Goal: Task Accomplishment & Management: Manage account settings

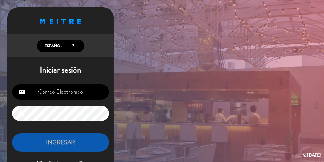
click at [51, 98] on input "email" at bounding box center [60, 91] width 97 height 15
type input "[EMAIL_ADDRESS][DOMAIN_NAME]"
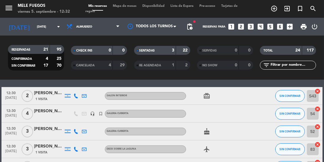
scroll to position [78, 0]
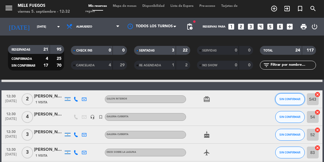
click at [285, 103] on button "SIN CONFIRMAR" at bounding box center [290, 99] width 30 height 12
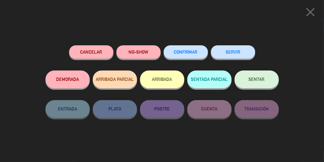
click at [249, 79] on span "SENTAR" at bounding box center [257, 79] width 16 height 5
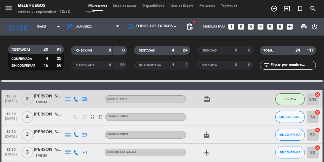
click at [125, 7] on span "Mapa de mesas" at bounding box center [125, 5] width 30 height 3
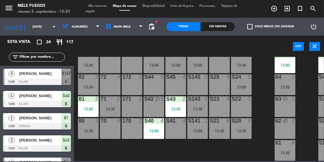
scroll to position [101, 0]
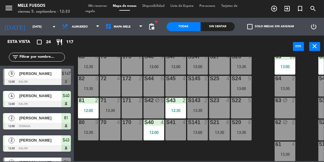
click at [280, 95] on div "64 2 13:30" at bounding box center [285, 86] width 21 height 21
click at [259, 111] on div "100 8 101 8 102 8 103 8 104 8 S32 8 S33 10 13:00 S34 8 13:00 75 6 13:00 85 6 13…" at bounding box center [200, 109] width 247 height 104
click at [171, 57] on div at bounding box center [176, 56] width 10 height 5
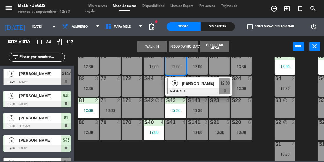
click at [176, 89] on div at bounding box center [199, 91] width 64 height 7
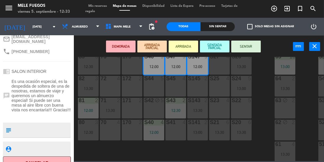
scroll to position [112, 0]
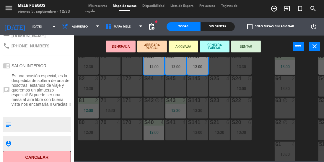
click at [264, 83] on div "100 8 101 8 102 8 103 8 104 8 S32 8 S33 10 13:00 S34 8 13:00 75 6 13:00 85 6 13…" at bounding box center [200, 109] width 247 height 104
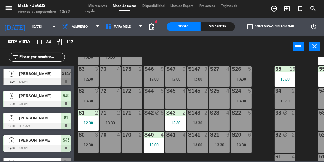
scroll to position [79, 0]
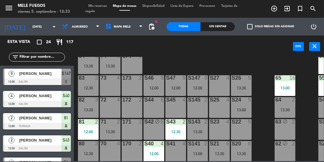
click at [265, 98] on div "100 8 101 8 102 8 103 8 104 8 S32 8 S33 10 13:00 S34 8 13:00 75 6 13:00 85 6 13…" at bounding box center [200, 109] width 247 height 104
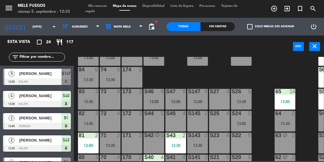
scroll to position [63, 0]
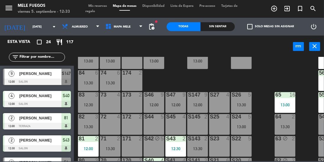
click at [259, 102] on div "100 8 101 8 102 8 103 8 104 8 S32 8 S33 10 13:00 S34 8 13:00 75 6 13:00 85 6 13…" at bounding box center [200, 109] width 247 height 104
click at [37, 55] on input "text" at bounding box center [42, 57] width 46 height 7
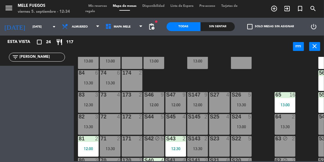
click at [38, 59] on input "[PERSON_NAME]" at bounding box center [42, 57] width 46 height 7
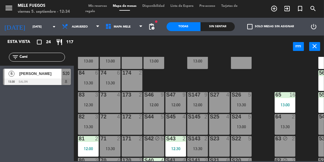
click at [38, 57] on input "Cami" at bounding box center [42, 57] width 46 height 7
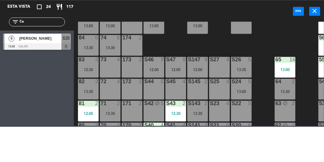
type input "C"
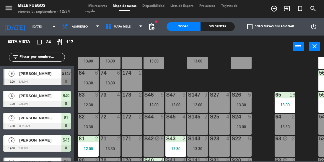
click at [106, 11] on span "Tarjetas de regalo" at bounding box center [161, 8] width 152 height 9
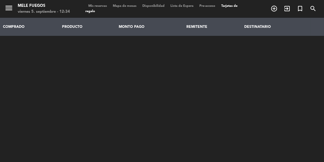
click at [93, 5] on span "Mis reservas" at bounding box center [97, 5] width 25 height 3
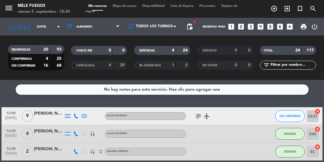
click at [103, 63] on div "4" at bounding box center [106, 65] width 12 height 7
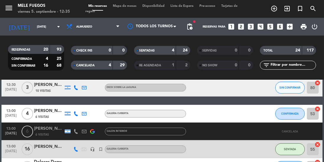
scroll to position [175, 0]
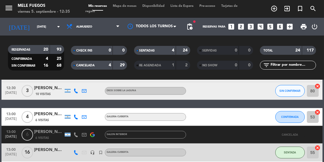
click at [126, 6] on span "Mapa de mesas" at bounding box center [125, 5] width 30 height 3
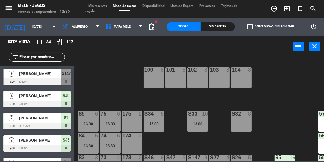
click at [47, 56] on input "text" at bounding box center [42, 57] width 46 height 7
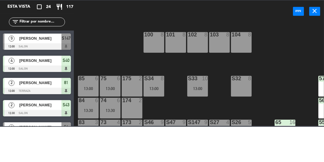
click at [119, 60] on div "100 8 101 8 102 8 103 8 104 8 S32 8 S33 10 13:00 S34 8 13:00 75 6 13:00 85 6 13…" at bounding box center [200, 109] width 247 height 104
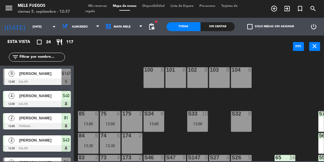
click at [34, 26] on input "[DATE]" at bounding box center [51, 26] width 43 height 9
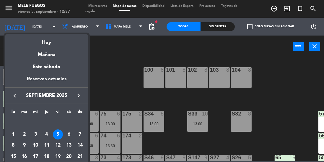
click at [61, 130] on div "5" at bounding box center [58, 134] width 10 height 10
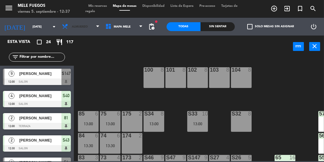
click at [85, 26] on span "Almuerzo" at bounding box center [80, 26] width 16 height 3
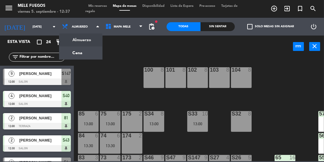
click at [86, 55] on ng-component "menu Mele Fuegos [DATE] 5. septiembre - 12:37 Mis reservas Mapa de mesas Dispon…" at bounding box center [162, 80] width 324 height 161
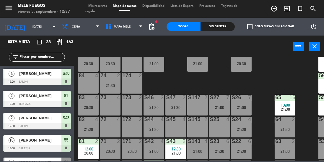
scroll to position [61, 0]
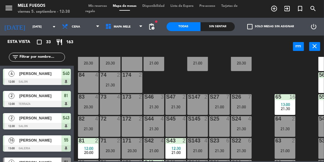
click at [72, 26] on span "Cena" at bounding box center [76, 26] width 8 height 3
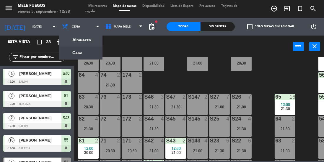
click at [84, 46] on ng-component "menu Mele Fuegos [DATE] 5. septiembre - 12:38 Mis reservas Mapa de mesas Dispon…" at bounding box center [162, 80] width 324 height 161
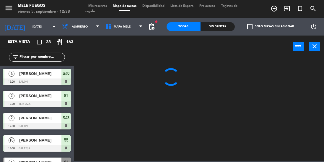
scroll to position [0, 0]
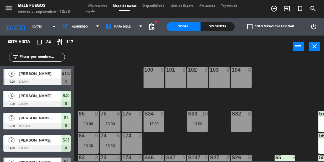
click at [49, 56] on input "text" at bounding box center [42, 57] width 46 height 7
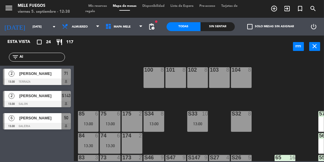
click at [40, 59] on input "Al" at bounding box center [42, 57] width 46 height 7
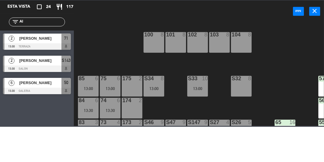
type input "A"
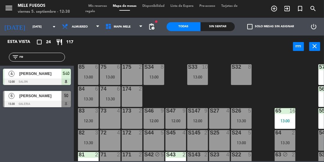
scroll to position [127, 0]
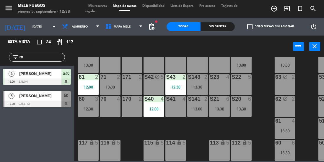
type input "ro"
click at [121, 43] on div "power_input close" at bounding box center [183, 46] width 219 height 22
click at [117, 85] on div "13:30" at bounding box center [110, 87] width 21 height 4
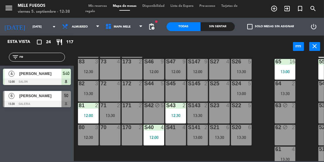
scroll to position [88, 0]
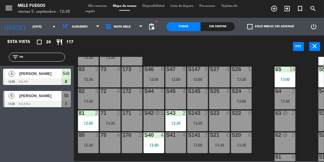
click at [93, 99] on div "13:30" at bounding box center [88, 101] width 21 height 4
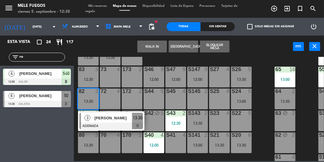
click at [110, 116] on span "[PERSON_NAME]" at bounding box center [114, 118] width 38 height 6
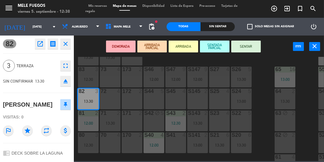
click at [244, 45] on button "SENTAR" at bounding box center [246, 46] width 30 height 12
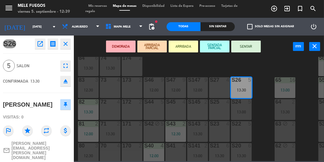
scroll to position [74, 0]
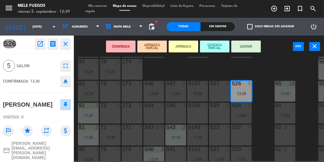
click at [265, 71] on div "100 8 101 8 102 8 103 8 104 8 S32 8 S33 10 13:00 S34 8 13:00 75 6 13:00 85 6 13…" at bounding box center [200, 109] width 247 height 104
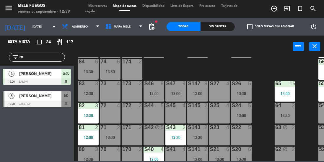
click at [94, 7] on span "Mis reservas" at bounding box center [97, 5] width 25 height 3
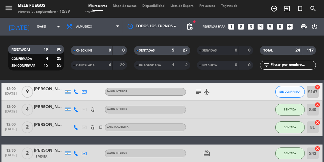
scroll to position [23, 0]
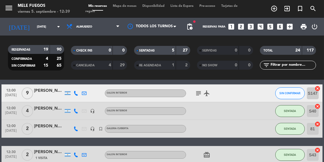
click at [209, 94] on icon "airplanemode_active" at bounding box center [206, 93] width 7 height 7
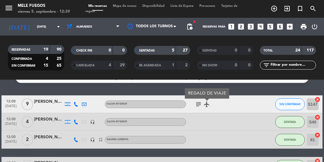
scroll to position [10, 0]
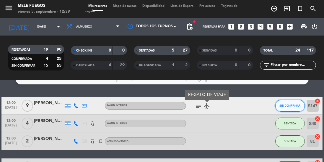
click at [289, 105] on span "SIN CONFIRMAR" at bounding box center [290, 105] width 21 height 3
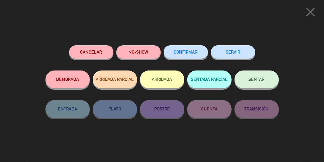
click at [149, 55] on button "NO-SHOW" at bounding box center [138, 51] width 44 height 13
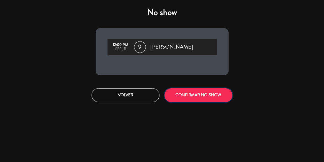
click at [205, 95] on button "CONFIRMAR NO-SHOW" at bounding box center [199, 95] width 68 height 14
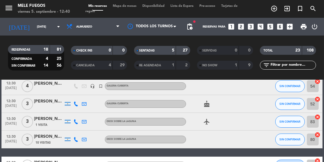
scroll to position [94, 0]
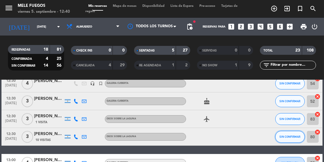
click at [287, 136] on span "SIN CONFIRMAR" at bounding box center [290, 136] width 21 height 3
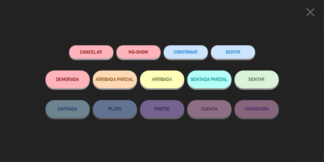
click at [264, 76] on button "SENTAR" at bounding box center [257, 79] width 44 height 18
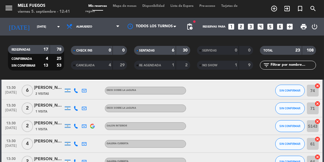
scroll to position [379, 0]
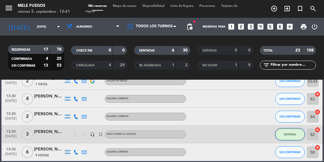
click at [288, 137] on button "SENTADA" at bounding box center [290, 134] width 30 height 12
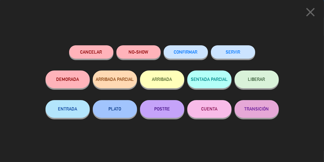
click at [240, 144] on div "Cancelar NO-SHOW CONFIRMAR SERVIR DEMORADA ARRIBADA PARCIAL ARRIBADA SENTADA PA…" at bounding box center [162, 96] width 233 height 103
click at [307, 11] on icon "close" at bounding box center [310, 12] width 15 height 15
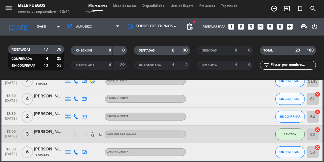
click at [130, 5] on span "Mapa de mesas" at bounding box center [125, 5] width 30 height 3
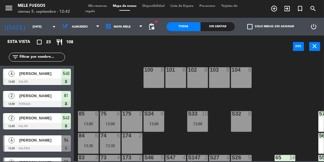
click at [120, 80] on div "100 8 101 8 102 8 103 8 104 8 S32 8 S33 10 13:00 S34 8 13:00 75 6 13:00 85 6 13…" at bounding box center [200, 109] width 247 height 104
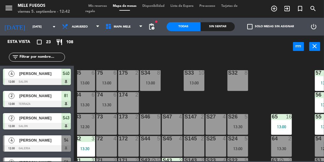
scroll to position [40, 4]
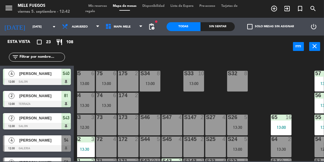
click at [105, 79] on div "75 6 13:00" at bounding box center [106, 81] width 21 height 21
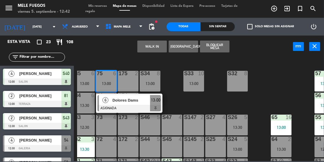
click at [209, 105] on div "100 8 101 8 102 8 103 8 104 8 S32 8 S33 10 13:00 S34 8 13:00 75 6 13:00 6 Dolor…" at bounding box center [200, 109] width 247 height 104
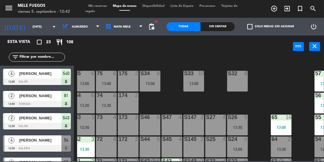
click at [201, 86] on div "S33 10 13:00" at bounding box center [193, 81] width 21 height 21
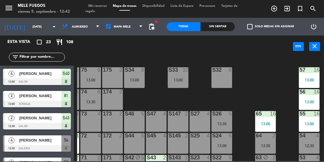
scroll to position [38, 20]
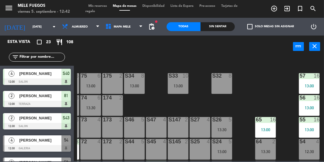
click at [137, 78] on div "S34 8" at bounding box center [134, 76] width 21 height 6
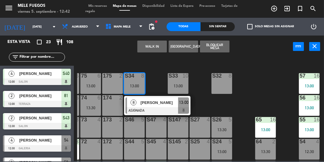
click at [258, 105] on div "100 8 101 8 102 8 103 8 104 8 S32 8 S33 10 13:00 S34 8 13:00 8 [PERSON_NAME] AS…" at bounding box center [200, 109] width 247 height 104
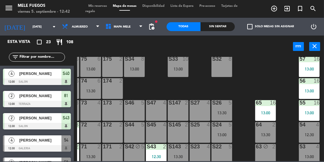
scroll to position [50, 20]
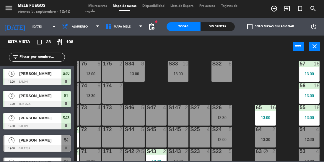
click at [134, 69] on div "S34 8 13:00" at bounding box center [134, 71] width 21 height 21
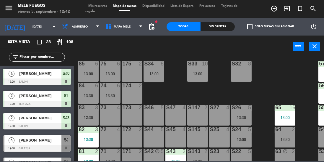
click at [154, 77] on div "S34 8 13:00" at bounding box center [154, 71] width 21 height 21
click at [284, 78] on div "100 8 101 8 102 8 103 8 104 8 S32 8 S33 10 13:00 S34 8 13:00 75 6 13:00 85 6 13…" at bounding box center [200, 109] width 247 height 104
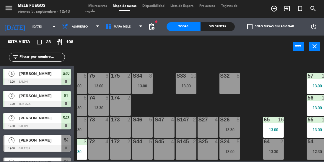
scroll to position [42, 12]
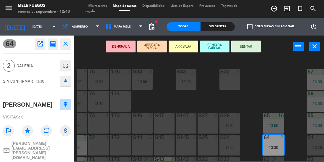
click at [283, 93] on div "100 8 101 8 102 8 103 8 104 8 S32 8 S33 10 13:00 S34 8 13:00 75 6 13:00 85 6 13…" at bounding box center [200, 109] width 247 height 104
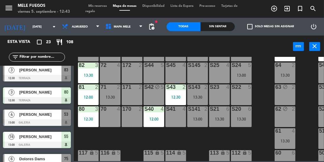
scroll to position [127, 0]
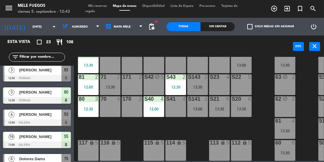
click at [259, 128] on div "100 8 101 8 102 8 103 8 104 8 S32 8 S33 10 13:00 S34 8 13:00 75 6 13:00 85 6 13…" at bounding box center [200, 109] width 247 height 104
click at [249, 107] on div "13:30" at bounding box center [241, 109] width 21 height 4
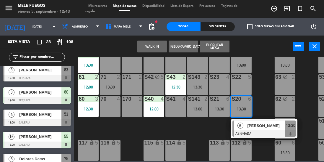
click at [264, 99] on div "100 8 101 8 102 8 103 8 104 8 S32 8 S33 10 13:00 S34 8 13:00 75 6 13:00 85 6 13…" at bounding box center [200, 109] width 247 height 104
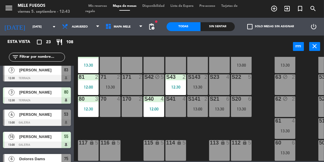
click at [199, 109] on div "S141 2 13:00" at bounding box center [197, 106] width 21 height 21
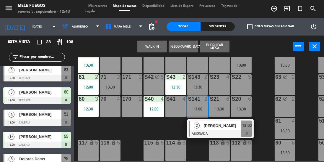
click at [262, 94] on div "100 8 101 8 102 8 103 8 104 8 S32 8 S33 10 13:00 S34 8 13:00 75 6 13:00 85 6 13…" at bounding box center [200, 109] width 247 height 104
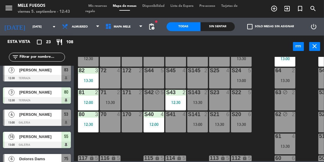
scroll to position [98, 0]
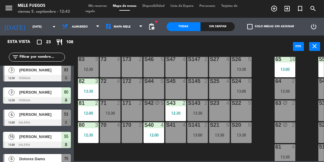
click at [203, 119] on div "S143 2 13:30" at bounding box center [197, 110] width 21 height 21
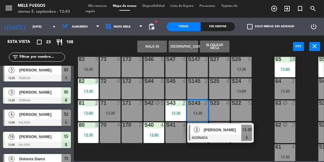
click at [264, 104] on div "100 8 101 8 102 8 103 8 104 8 S32 8 S33 10 13:00 S34 8 13:00 75 6 13:00 85 6 13…" at bounding box center [200, 109] width 247 height 104
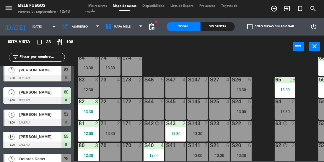
scroll to position [73, 0]
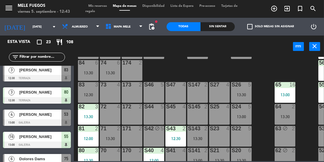
click at [243, 114] on div "13:00" at bounding box center [241, 116] width 21 height 4
click at [267, 100] on div "100 8 101 8 102 8 103 8 104 8 S32 8 S33 10 13:00 S34 8 13:00 75 6 13:00 85 6 13…" at bounding box center [200, 109] width 247 height 104
click at [244, 90] on div "S26 5 13:30" at bounding box center [241, 92] width 21 height 21
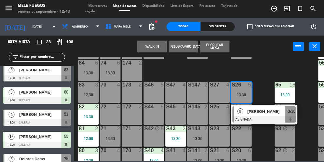
click at [271, 82] on div "65" at bounding box center [275, 84] width 10 height 5
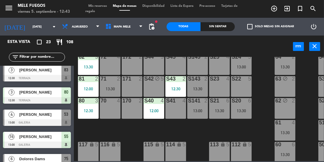
scroll to position [127, 0]
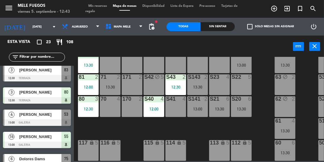
click at [104, 85] on div "13:30" at bounding box center [110, 87] width 21 height 4
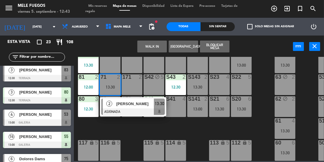
click at [259, 121] on div "100 8 101 8 102 8 103 8 104 8 S32 8 S33 10 13:00 S34 8 13:00 75 6 13:00 85 6 13…" at bounding box center [200, 109] width 247 height 104
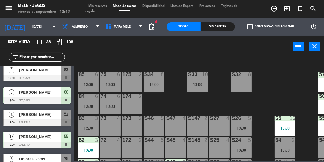
scroll to position [42, 0]
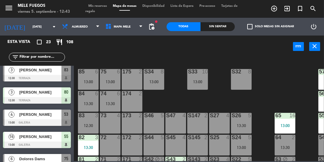
click at [97, 130] on div "83 3 12:30" at bounding box center [88, 123] width 21 height 21
click at [177, 88] on div "100 8 101 8 102 8 103 8 104 8 S32 8 S33 10 13:00 S34 8 13:00 75 6 13:00 85 6 13…" at bounding box center [200, 109] width 247 height 104
click at [101, 78] on div "75 6 13:00" at bounding box center [110, 79] width 21 height 21
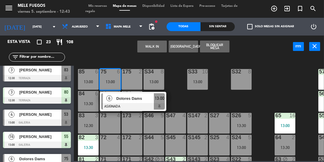
click at [175, 85] on div "100 8 101 8 102 8 103 8 104 8 S32 8 S33 10 13:00 S34 8 13:00 75 6 13:00 6 Dolor…" at bounding box center [200, 109] width 247 height 104
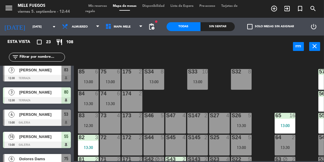
click at [112, 100] on div "74 6 13:30" at bounding box center [110, 101] width 21 height 21
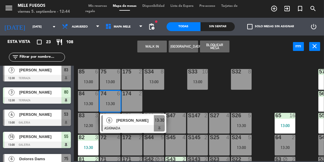
click at [175, 94] on div "100 8 101 8 102 8 103 8 104 8 S32 8 S33 10 13:00 S34 8 13:00 75 6 13:00 85 6 13…" at bounding box center [200, 109] width 247 height 104
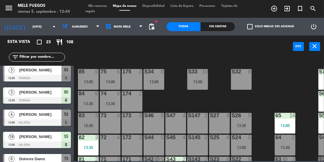
click at [105, 105] on div "13:30" at bounding box center [110, 103] width 21 height 4
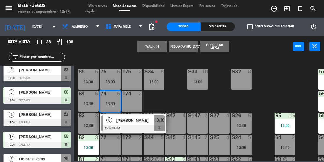
click at [187, 94] on div "100 8 101 8 102 8 103 8 104 8 S32 8 S33 10 13:00 S34 8 13:00 75 6 13:00 85 6 13…" at bounding box center [200, 109] width 247 height 104
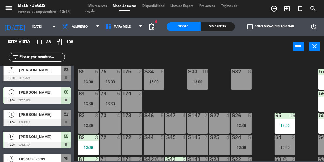
click at [163, 75] on div "S34 8 13:00" at bounding box center [154, 79] width 21 height 21
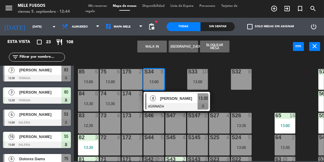
click at [183, 72] on div "S33" at bounding box center [188, 71] width 10 height 5
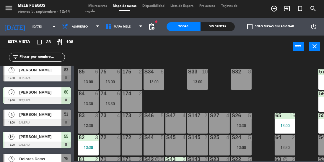
click at [178, 102] on div "100 8 101 8 102 8 103 8 104 8 S32 8 S33 10 13:00 S34 8 13:00 75 6 13:00 85 6 13…" at bounding box center [200, 109] width 247 height 104
click at [110, 79] on div "13:00" at bounding box center [110, 81] width 21 height 4
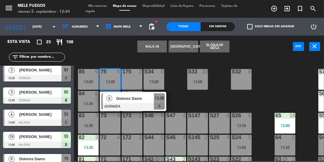
click at [187, 88] on div "S33 10 13:00" at bounding box center [197, 79] width 21 height 21
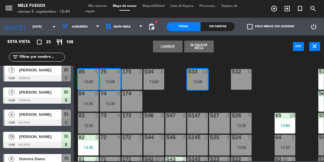
click at [109, 100] on div "74 6 13:30" at bounding box center [110, 101] width 21 height 21
click at [175, 97] on div "100 8 101 8 102 8 103 8 104 8 S32 8 S33 10 13:00 S34 8 13:00 75 6 13:00 85 6 13…" at bounding box center [200, 109] width 247 height 104
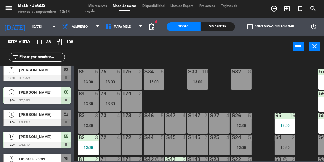
click at [111, 97] on div "74 6 13:30" at bounding box center [110, 101] width 21 height 21
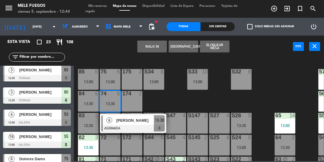
click at [181, 95] on div "100 8 101 8 102 8 103 8 104 8 S32 8 S33 10 13:00 S34 8 13:00 75 6 13:00 85 6 13…" at bounding box center [200, 109] width 247 height 104
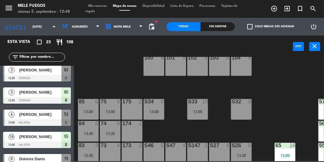
scroll to position [17, 0]
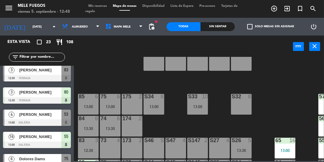
click at [244, 98] on div at bounding box center [242, 96] width 10 height 5
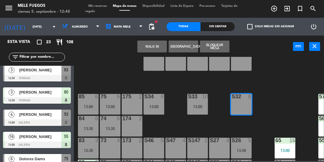
click at [227, 43] on button "Bloquear Mesa" at bounding box center [215, 46] width 30 height 12
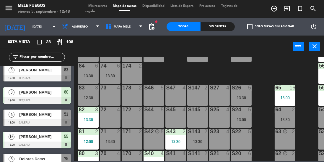
scroll to position [71, 0]
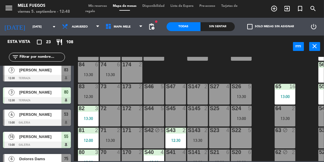
click at [88, 93] on div "83 3 12:30" at bounding box center [88, 94] width 21 height 21
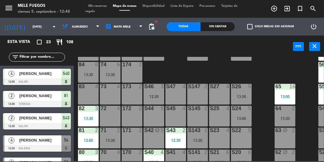
scroll to position [0, 0]
click at [157, 93] on div "S46 3 12:30" at bounding box center [154, 94] width 21 height 21
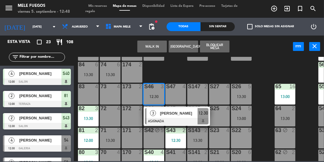
click at [175, 109] on div "[PERSON_NAME]" at bounding box center [179, 113] width 38 height 10
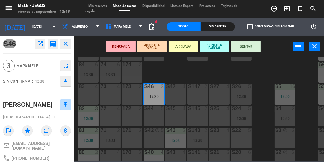
click at [243, 46] on button "SENTAR" at bounding box center [246, 46] width 30 height 12
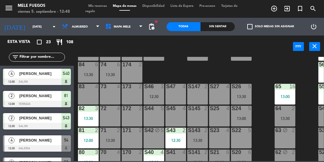
scroll to position [127, 0]
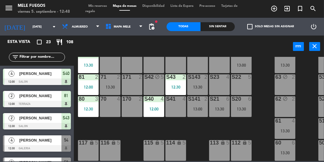
click at [93, 107] on div "12:30" at bounding box center [88, 109] width 21 height 4
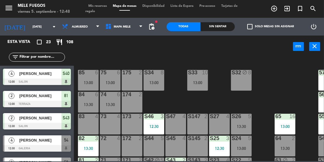
scroll to position [35, 0]
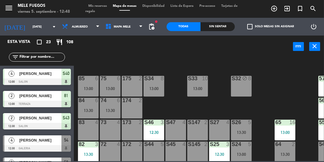
click at [78, 90] on div "85 6 13:00" at bounding box center [88, 86] width 21 height 21
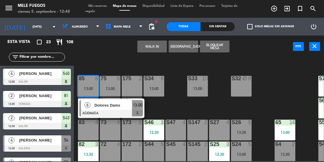
click at [173, 82] on div "100 8 101 8 102 8 103 8 104 8 S32 block 8 S33 10 13:00 S34 8 13:00 75 6 13:00 8…" at bounding box center [200, 109] width 247 height 104
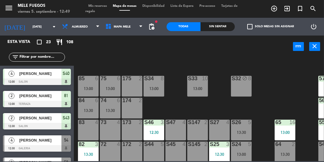
click at [84, 116] on div "84 6 13:30" at bounding box center [88, 108] width 21 height 21
click at [295, 88] on div "100 8 101 8 102 8 103 8 104 8 S32 block 8 S33 10 13:00 S34 8 13:00 75 6 13:00 8…" at bounding box center [200, 109] width 247 height 104
click at [113, 84] on div "75 6 13:00" at bounding box center [110, 86] width 21 height 21
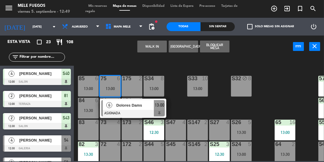
click at [137, 111] on div at bounding box center [133, 113] width 64 height 7
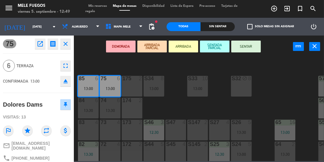
click at [243, 49] on button "SENTAR" at bounding box center [246, 46] width 30 height 12
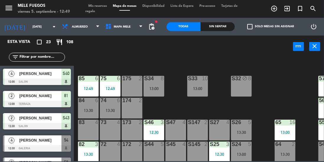
click at [111, 104] on div "74 6 13:30" at bounding box center [110, 108] width 21 height 21
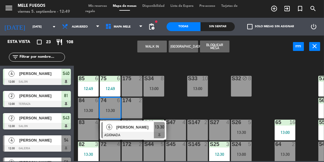
click at [186, 107] on div "100 8 101 8 102 8 103 8 104 8 S32 block 8 S33 10 13:00 S34 8 13:00 75 6 12:49 8…" at bounding box center [200, 109] width 247 height 104
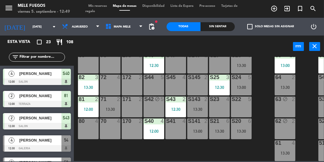
scroll to position [102, 20]
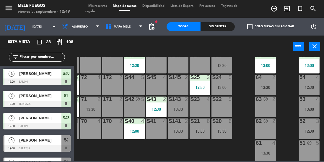
click at [310, 85] on div "12:30" at bounding box center [309, 87] width 21 height 4
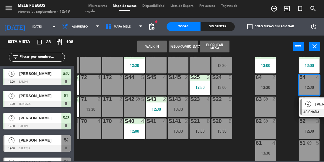
click at [287, 124] on div "100 8 101 8 102 8 103 8 104 8 S32 block 8 S33 10 13:00 S34 8 13:00 75 6 13:00 8…" at bounding box center [200, 109] width 247 height 104
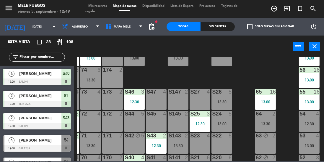
scroll to position [64, 20]
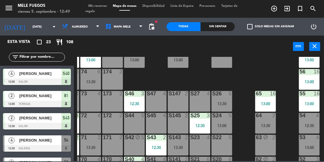
click at [266, 99] on div "65 16 13:00" at bounding box center [265, 101] width 21 height 21
click at [279, 74] on div "100 8 101 8 102 8 103 8 104 8 S32 block 8 S33 10 13:00 S34 8 13:00 75 6 13:00 8…" at bounding box center [200, 109] width 247 height 104
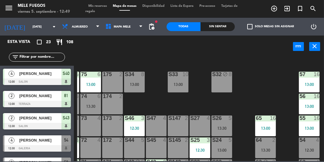
scroll to position [39, 20]
click at [182, 83] on div "13:00" at bounding box center [178, 84] width 21 height 4
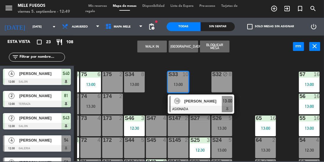
click at [265, 84] on div "100 8 101 8 102 8 103 8 104 8 S32 block 8 S33 10 13:00 10 [PERSON_NAME] ASIGNAD…" at bounding box center [200, 109] width 247 height 104
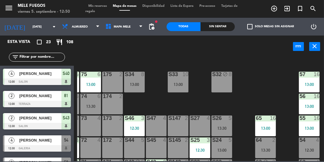
click at [181, 82] on div "13:00" at bounding box center [178, 84] width 21 height 4
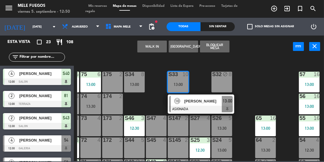
click at [265, 65] on div "100 8 101 8 102 8 103 8 104 8 S32 block 8 S33 10 13:00 10 [PERSON_NAME] ASIGNAD…" at bounding box center [200, 109] width 247 height 104
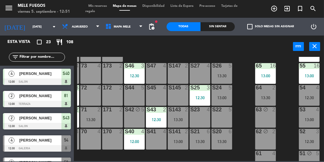
scroll to position [92, 20]
click at [132, 94] on div "S44 5" at bounding box center [134, 95] width 21 height 21
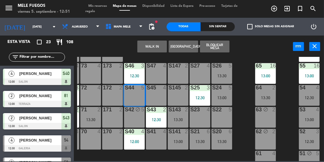
click at [218, 48] on button "Bloquear Mesa" at bounding box center [215, 46] width 30 height 12
click at [215, 46] on button "Bloquear Mesa" at bounding box center [215, 46] width 30 height 12
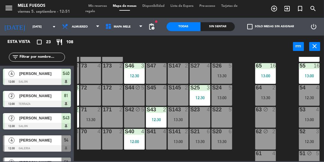
click at [252, 87] on div "64" at bounding box center [256, 87] width 10 height 5
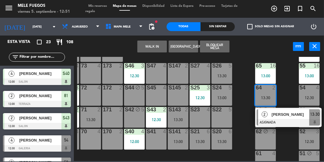
click at [235, 107] on div "5" at bounding box center [232, 109] width 10 height 5
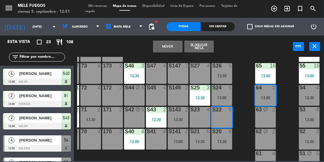
click at [202, 116] on div "S23 4" at bounding box center [200, 117] width 21 height 21
click at [247, 100] on div "100 8 101 8 102 8 103 8 104 8 S32 block 8 S33 10 13:00 S34 8 13:00 75 6 13:00 8…" at bounding box center [200, 109] width 247 height 104
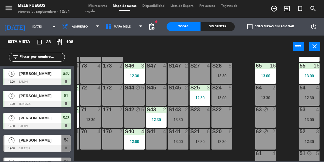
click at [243, 123] on div "100 8 101 8 102 8 103 8 104 8 S32 block 8 S33 10 13:00 S34 8 13:00 75 6 13:00 8…" at bounding box center [200, 109] width 247 height 104
click at [30, 27] on input "[DATE]" at bounding box center [51, 26] width 43 height 9
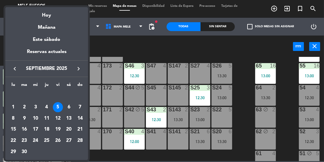
click at [10, 117] on div "8" at bounding box center [13, 118] width 10 height 10
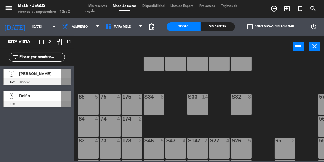
scroll to position [17, 0]
click at [81, 25] on span "Almuerzo" at bounding box center [80, 26] width 16 height 3
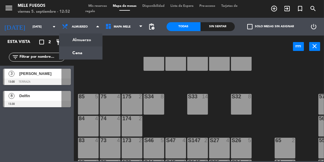
click at [79, 54] on ng-component "menu Mele Fuegos [DATE] 5. septiembre - 12:52 Mis reservas Mapa de mesas Dispon…" at bounding box center [162, 80] width 324 height 161
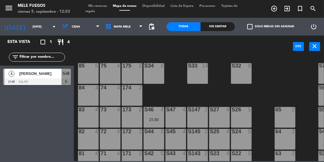
scroll to position [48, 20]
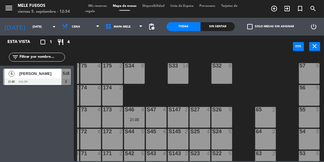
click at [31, 24] on input "[DATE]" at bounding box center [51, 26] width 43 height 9
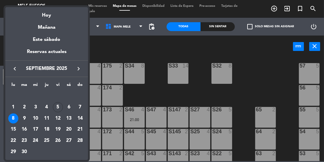
click at [57, 111] on div "5" at bounding box center [58, 107] width 10 height 10
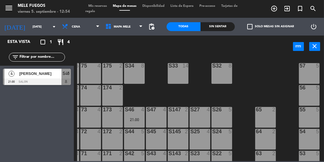
type input "[DATE]"
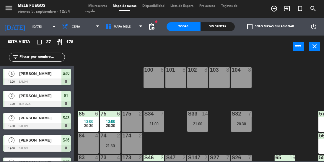
click at [70, 17] on div "menu Mele Fuegos [DATE] 5. septiembre - 12:54 Mis reservas Mapa de mesas Dispon…" at bounding box center [162, 9] width 324 height 18
click at [77, 27] on span "Cena" at bounding box center [76, 26] width 8 height 3
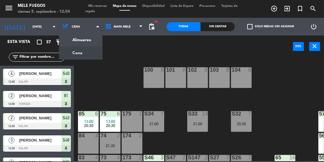
click at [86, 40] on ng-component "menu Mele Fuegos [DATE] 5. septiembre - 12:54 Mis reservas Mapa de mesas Dispon…" at bounding box center [162, 80] width 324 height 161
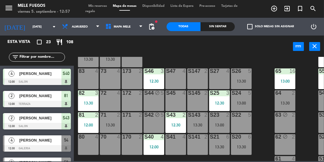
scroll to position [127, 0]
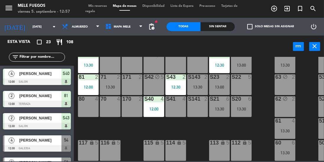
click at [267, 102] on div "100 8 101 8 102 8 103 8 104 8 S32 block 8 S33 10 13:00 S34 8 13:00 75 6 13:00 8…" at bounding box center [200, 109] width 247 height 104
click at [260, 108] on div "100 8 101 8 102 8 103 8 104 8 S32 block 8 S33 10 13:00 S34 8 13:00 75 6 13:00 8…" at bounding box center [200, 109] width 247 height 104
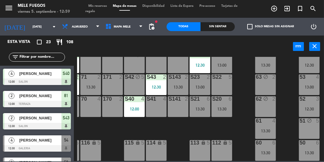
click at [243, 128] on div "100 8 101 8 102 8 103 8 104 8 S32 block 8 S33 10 13:00 S34 8 13:00 75 6 13:00 8…" at bounding box center [200, 109] width 247 height 104
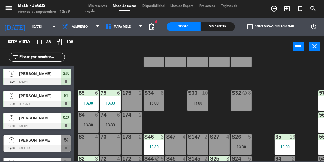
scroll to position [23, 0]
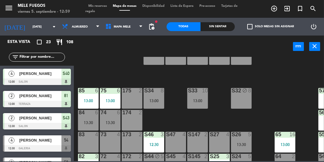
click at [92, 122] on div "13:30" at bounding box center [88, 122] width 21 height 4
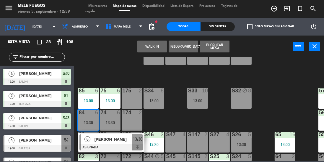
click at [110, 69] on div "100 8 101 8 102 8 103 8 104 8 S32 block 8 S33 10 13:00 S34 8 13:00 75 6 13:00 8…" at bounding box center [200, 109] width 247 height 104
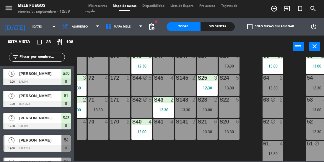
scroll to position [97, 12]
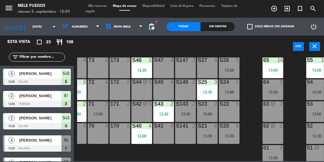
click at [234, 113] on div "S22 5" at bounding box center [229, 111] width 21 height 21
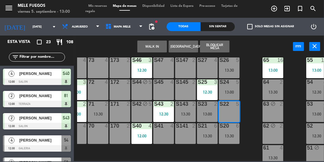
click at [251, 73] on div "100 8 101 8 102 8 103 8 104 8 S32 block 8 S33 10 13:00 S34 8 13:00 75 6 13:00 8…" at bounding box center [200, 109] width 247 height 104
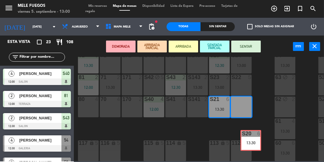
scroll to position [127, 0]
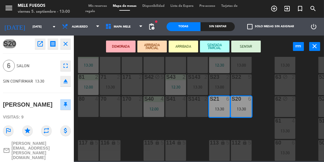
click at [267, 95] on div "100 8 101 8 102 8 103 8 104 8 S32 block 8 S33 10 13:00 S34 8 13:00 75 6 13:00 8…" at bounding box center [200, 109] width 247 height 104
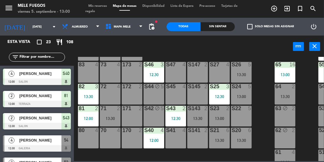
scroll to position [92, 0]
click at [256, 110] on div "5" at bounding box center [251, 108] width 10 height 5
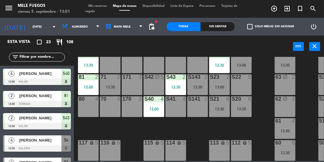
scroll to position [113, 0]
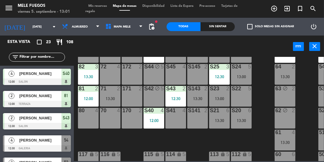
click at [197, 95] on div "S143 2 13:30" at bounding box center [197, 96] width 21 height 21
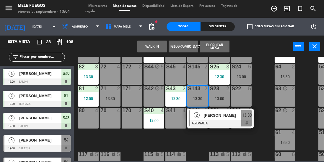
click at [256, 90] on div "5" at bounding box center [251, 88] width 10 height 5
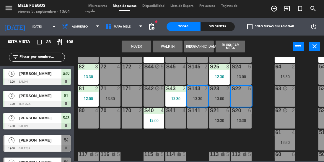
click at [260, 96] on div "100 8 101 8 102 8 103 8 104 8 S32 block 8 S33 10 13:00 S34 8 13:00 75 6 13:00 8…" at bounding box center [200, 109] width 247 height 104
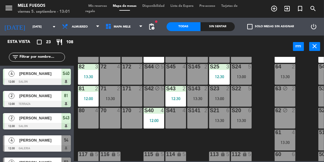
click at [223, 99] on div "13:00" at bounding box center [219, 98] width 21 height 4
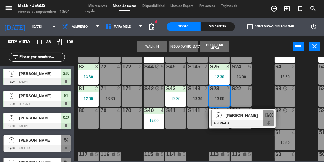
click at [272, 88] on div "63" at bounding box center [275, 89] width 10 height 6
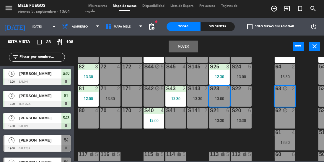
click at [223, 99] on div "13:00" at bounding box center [219, 98] width 21 height 4
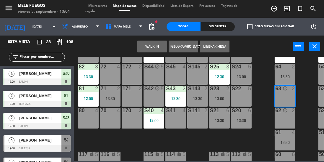
click at [274, 88] on div "63" at bounding box center [275, 89] width 10 height 6
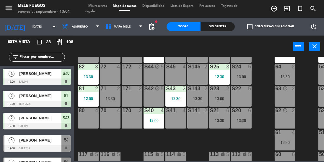
click at [266, 95] on div "100 8 101 8 102 8 103 8 104 8 S32 block 8 S33 10 13:00 S34 8 13:00 75 6 13:00 8…" at bounding box center [200, 109] width 247 height 104
click at [224, 94] on div "S23 2 13:00" at bounding box center [219, 96] width 21 height 21
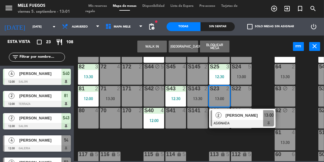
click at [247, 128] on div "S20 6 13:30" at bounding box center [241, 118] width 21 height 21
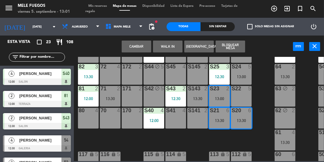
click at [271, 91] on div "63" at bounding box center [275, 89] width 10 height 6
click at [271, 88] on div "63" at bounding box center [275, 89] width 10 height 6
click at [262, 92] on div "100 8 101 8 102 8 103 8 104 8 S32 block 8 S33 10 13:00 S34 8 13:00 75 6 13:00 8…" at bounding box center [200, 109] width 247 height 104
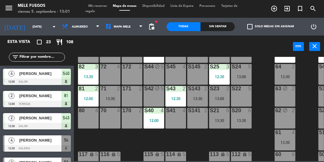
click at [221, 94] on div "S23 2 13:00" at bounding box center [219, 96] width 21 height 21
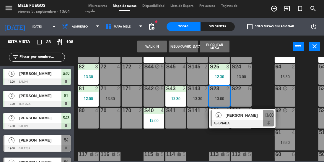
click at [245, 120] on div at bounding box center [243, 123] width 64 height 7
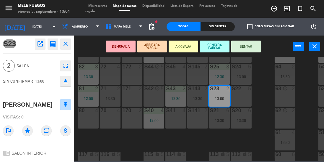
click at [254, 48] on button "SENTAR" at bounding box center [246, 46] width 30 height 12
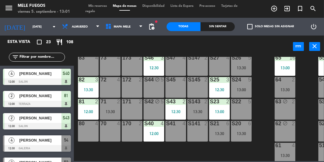
scroll to position [102, 0]
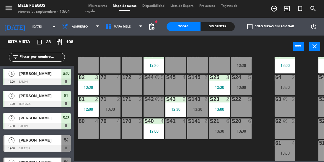
click at [105, 111] on div "71 2 13:30" at bounding box center [110, 106] width 21 height 21
click at [260, 85] on div "100 8 101 8 102 8 103 8 104 8 S32 block 8 S33 10 13:00 S34 8 13:00 75 6 13:00 8…" at bounding box center [200, 109] width 247 height 104
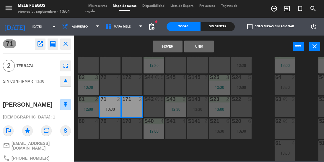
click at [163, 50] on button "Mover" at bounding box center [168, 46] width 30 height 12
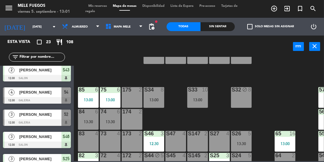
scroll to position [0, 0]
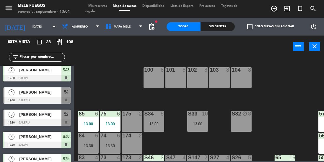
click at [204, 119] on div "S33 10 13:00" at bounding box center [197, 121] width 21 height 21
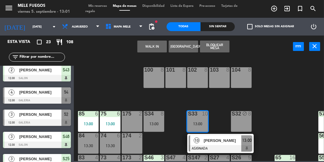
click at [223, 142] on span "[PERSON_NAME]" at bounding box center [223, 140] width 38 height 6
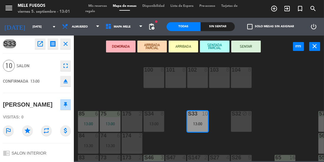
click at [246, 45] on button "SENTAR" at bounding box center [246, 46] width 30 height 12
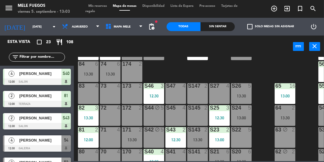
scroll to position [72, 0]
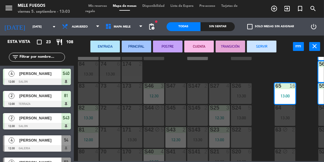
click at [264, 90] on div "100 8 101 8 102 8 103 8 104 8 S32 block 8 S33 10 13:00 S34 8 13:00 75 6 13:00 8…" at bounding box center [200, 109] width 247 height 104
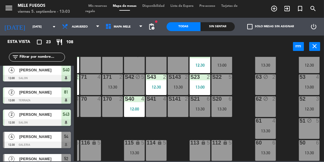
scroll to position [127, 20]
click at [308, 107] on div "12:30" at bounding box center [309, 109] width 21 height 4
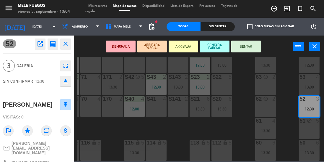
click at [252, 46] on button "SENTAR" at bounding box center [246, 46] width 30 height 12
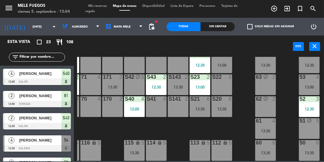
scroll to position [123, 20]
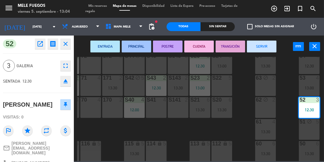
click at [285, 100] on div "100 8 101 8 102 8 103 8 104 8 S32 block 8 S33 10 13:00 S34 8 13:00 75 6 13:00 8…" at bounding box center [200, 109] width 247 height 104
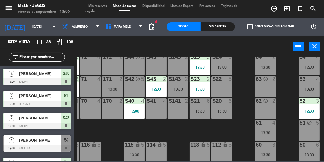
scroll to position [127, 20]
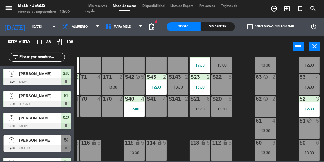
click at [310, 85] on div "13:00" at bounding box center [309, 87] width 21 height 4
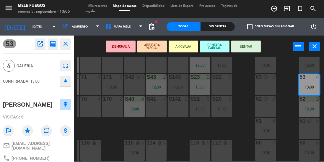
click at [253, 44] on button "SENTAR" at bounding box center [246, 46] width 30 height 12
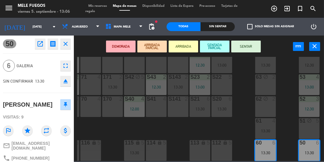
click at [290, 115] on div "100 8 101 8 102 8 103 8 104 8 S32 block 8 S33 10 13:00 S34 8 13:00 75 6 13:00 8…" at bounding box center [200, 109] width 247 height 104
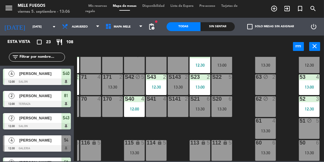
scroll to position [159, 0]
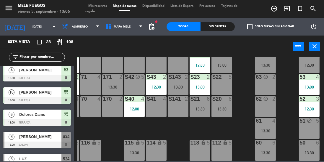
click at [312, 76] on div at bounding box center [310, 76] width 10 height 5
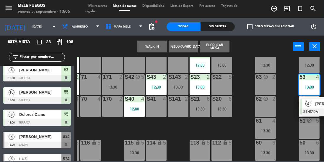
click at [282, 103] on div "100 8 101 8 102 8 103 8 104 8 S32 block 8 S33 10 13:00 S34 8 13:00 75 6 13:00 8…" at bounding box center [200, 109] width 247 height 104
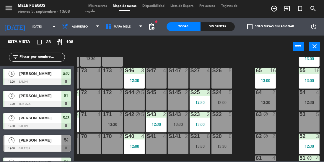
scroll to position [86, 20]
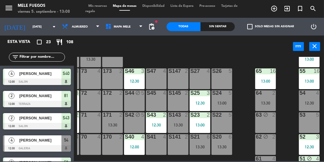
click at [224, 103] on div "13:00" at bounding box center [222, 103] width 21 height 4
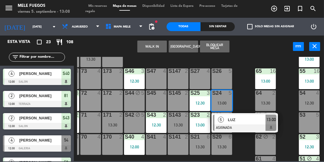
click at [246, 97] on div "100 8 101 8 102 8 103 8 104 8 S32 block 8 S33 10 13:00 S34 8 13:00 75 6 13:00 8…" at bounding box center [200, 109] width 247 height 104
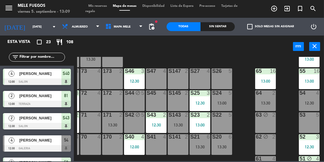
click at [221, 102] on div "13:00" at bounding box center [222, 103] width 21 height 4
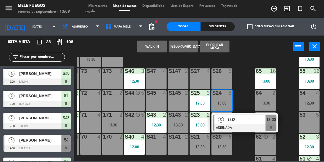
click at [232, 104] on div "13:00" at bounding box center [222, 103] width 21 height 4
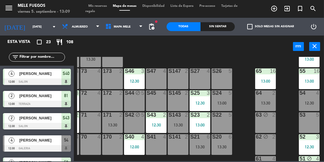
click at [233, 113] on div "5" at bounding box center [232, 114] width 10 height 5
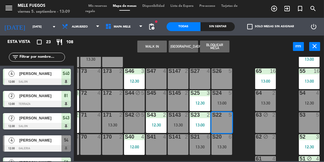
click at [247, 104] on div "100 8 101 8 102 8 103 8 104 8 S32 block 8 S33 10 13:00 S34 8 13:00 75 6 13:00 8…" at bounding box center [200, 109] width 247 height 104
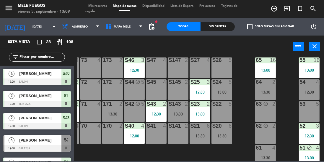
scroll to position [103, 20]
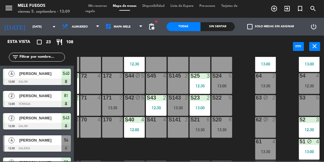
click at [213, 83] on div "S24 5 13:00" at bounding box center [222, 83] width 21 height 21
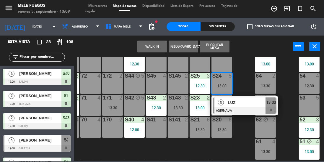
click at [243, 71] on div "100 8 101 8 102 8 103 8 104 8 S32 block 8 S33 10 13:00 S34 8 13:00 75 6 13:00 8…" at bounding box center [200, 109] width 247 height 104
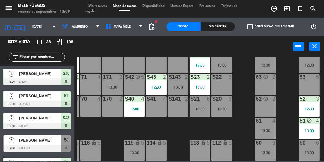
scroll to position [127, 20]
click at [221, 107] on div "13:30" at bounding box center [222, 109] width 21 height 4
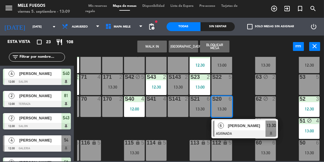
click at [287, 87] on div "100 8 101 8 102 8 103 8 104 8 S32 block 8 S33 10 13:00 S34 8 13:00 75 6 13:00 8…" at bounding box center [200, 109] width 247 height 104
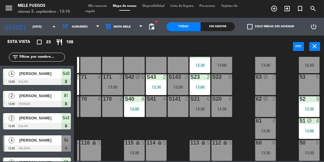
click at [285, 101] on div "100 8 101 8 102 8 103 8 104 8 S32 block 8 S33 10 13:00 S34 8 13:00 75 6 13:00 8…" at bounding box center [200, 109] width 247 height 104
click at [268, 124] on div "61 4 13:30" at bounding box center [265, 128] width 21 height 21
click at [292, 111] on div "100 8 101 8 102 8 103 8 104 8 S32 block 8 S33 10 13:00 S34 8 13:00 75 6 13:00 8…" at bounding box center [200, 109] width 247 height 104
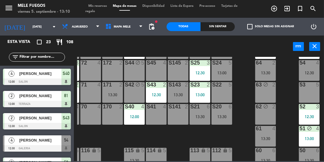
scroll to position [116, 20]
click at [311, 74] on div "12:30" at bounding box center [309, 73] width 21 height 4
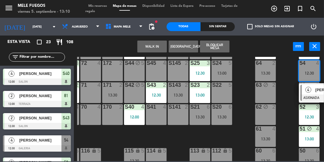
click at [286, 100] on div "100 8 101 8 102 8 103 8 104 8 S32 block 8 S33 10 13:00 S34 8 13:00 75 6 13:00 8…" at bounding box center [200, 109] width 247 height 104
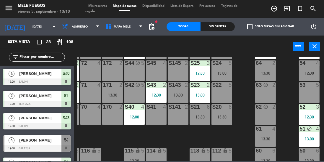
click at [314, 73] on div "12:30" at bounding box center [309, 73] width 21 height 4
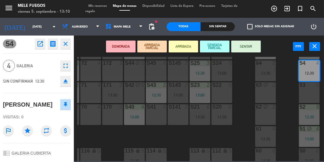
click at [272, 111] on div "62 block 2" at bounding box center [265, 114] width 21 height 21
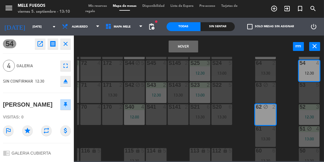
click at [283, 96] on div "100 8 101 8 102 8 103 8 104 8 S32 block 8 S33 10 13:00 S34 8 13:00 75 6 13:00 8…" at bounding box center [200, 109] width 247 height 104
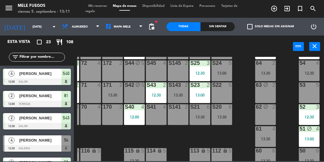
click at [305, 113] on div "52 3 12:30" at bounding box center [309, 114] width 21 height 21
click at [281, 122] on div "100 8 101 8 102 8 103 8 104 8 S32 block 8 S33 10 13:00 S34 8 13:00 75 6 13:00 8…" at bounding box center [200, 109] width 247 height 104
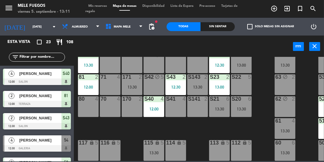
scroll to position [127, 20]
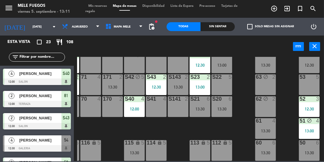
click at [38, 60] on input "text" at bounding box center [42, 57] width 46 height 7
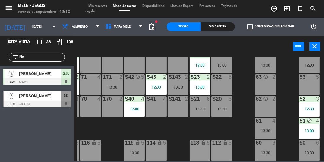
type input "Ro"
click at [37, 104] on div at bounding box center [37, 103] width 68 height 7
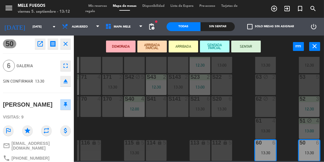
click at [253, 50] on button "SENTAR" at bounding box center [246, 46] width 30 height 12
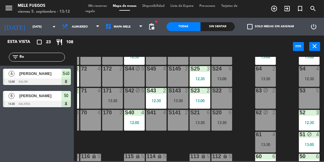
scroll to position [103, 20]
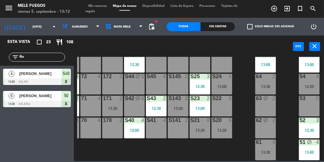
click at [226, 85] on div "13:00" at bounding box center [222, 86] width 21 height 4
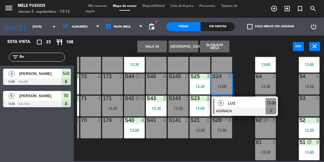
click at [244, 84] on div "100 8 101 8 102 8 103 8 104 8 S32 block 8 S33 10 13:00 S34 8 13:00 75 6 13:00 8…" at bounding box center [200, 109] width 247 height 104
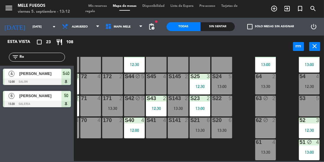
click at [221, 82] on div "S24 5 13:00" at bounding box center [222, 84] width 21 height 21
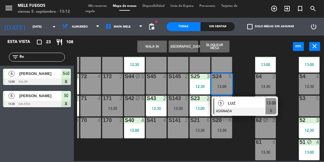
click at [230, 103] on span "LUZ" at bounding box center [247, 103] width 38 height 6
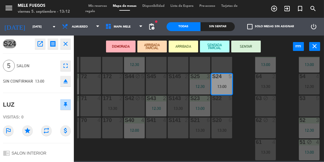
click at [246, 43] on button "SENTAR" at bounding box center [246, 46] width 30 height 12
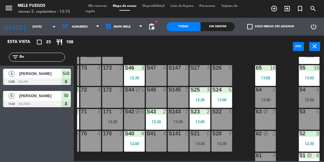
scroll to position [89, 20]
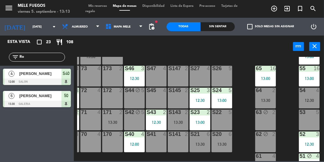
click at [243, 108] on div "100 8 101 8 102 8 103 8 104 8 S32 block 8 S33 10 13:00 S34 8 13:00 75 6 13:00 8…" at bounding box center [200, 109] width 247 height 104
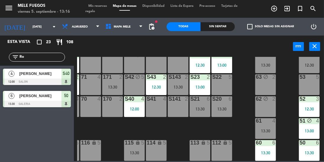
scroll to position [127, 20]
click at [265, 129] on div "13:30" at bounding box center [265, 131] width 21 height 4
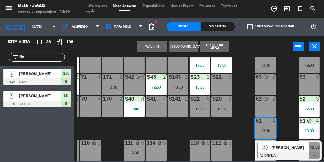
click at [295, 118] on div "51" at bounding box center [300, 121] width 10 height 6
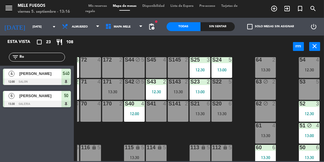
scroll to position [116, 20]
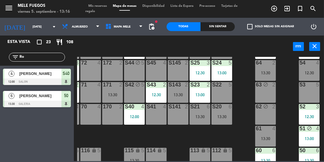
click at [280, 106] on div "2" at bounding box center [276, 107] width 10 height 6
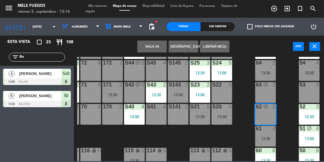
click at [291, 97] on div "100 8 101 8 102 8 103 8 104 8 S32 block 8 S33 10 13:00 S34 8 13:00 75 6 13:00 8…" at bounding box center [200, 109] width 247 height 104
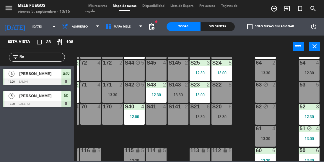
click at [102, 7] on span "Mis reservas" at bounding box center [97, 5] width 25 height 3
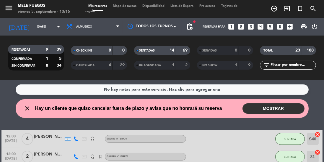
click at [274, 108] on button "MOSTRAR" at bounding box center [274, 108] width 62 height 10
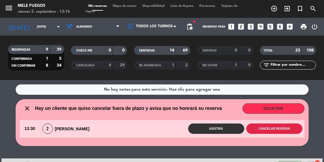
click at [271, 131] on button "Cancelar reserva" at bounding box center [274, 128] width 56 height 10
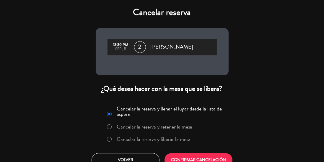
click at [107, 139] on input "Cancelar la reserva y liberar la mesa" at bounding box center [109, 139] width 4 height 4
radio input "true"
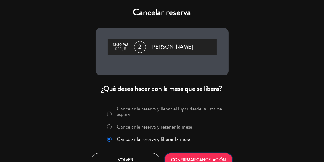
click at [191, 157] on button "CONFIRMAR CANCELACIÓN" at bounding box center [199, 160] width 68 height 14
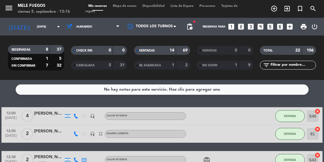
click at [125, 8] on div "Mis reservas Mapa de mesas Disponibilidad Lista de Espera Pre-acceso Tarjetas d…" at bounding box center [161, 9] width 153 height 11
click at [127, 5] on span "Mapa de mesas" at bounding box center [125, 5] width 30 height 3
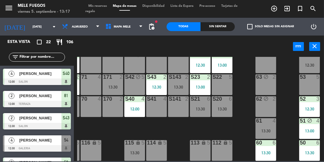
scroll to position [127, 20]
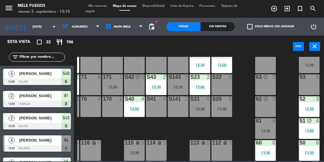
click at [243, 78] on div "100 8 101 8 102 8 103 8 104 8 S32 block 8 S33 10 13:00 S34 8 13:00 75 6 13:00 8…" at bounding box center [200, 109] width 247 height 104
click at [180, 85] on div "13:30" at bounding box center [178, 87] width 21 height 4
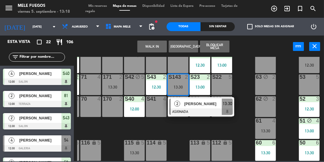
click at [244, 68] on div "100 8 101 8 102 8 103 8 104 8 S32 block 8 S33 10 13:00 S34 8 13:00 75 6 13:00 8…" at bounding box center [200, 109] width 247 height 104
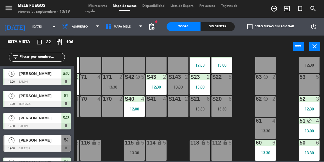
click at [223, 107] on div "13:30" at bounding box center [222, 109] width 21 height 4
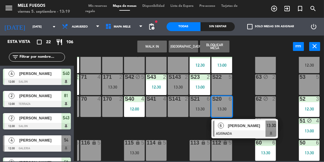
click at [251, 96] on div "62" at bounding box center [256, 99] width 10 height 6
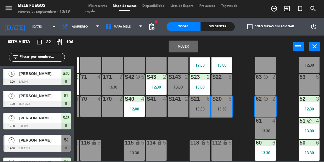
click at [243, 80] on div "100 8 101 8 102 8 103 8 104 8 S32 block 8 S33 10 13:00 S34 8 13:00 75 6 13:00 8…" at bounding box center [200, 109] width 247 height 104
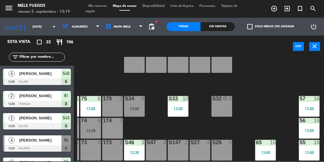
scroll to position [12, 20]
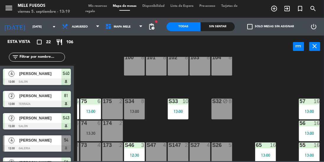
click at [131, 107] on div "S34 8 13:00" at bounding box center [134, 108] width 21 height 21
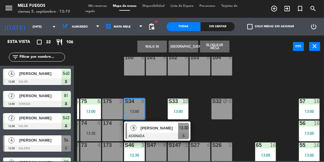
click at [181, 132] on div "13:00" at bounding box center [183, 128] width 11 height 10
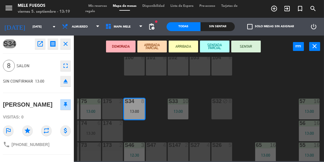
click at [251, 50] on button "SENTAR" at bounding box center [246, 46] width 30 height 12
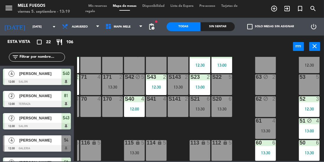
scroll to position [106, 20]
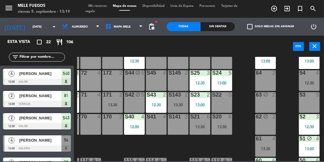
click at [243, 105] on div "100 8 101 8 102 8 103 8 104 8 S32 block 8 S33 10 13:00 S34 8 13:00 75 6 13:00 8…" at bounding box center [200, 109] width 247 height 104
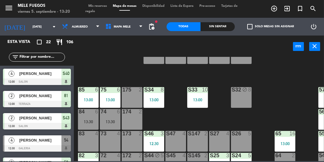
scroll to position [36, 0]
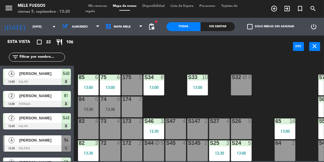
click at [102, 107] on div "13:30" at bounding box center [110, 109] width 21 height 4
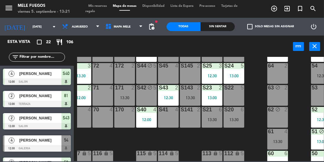
scroll to position [114, 7]
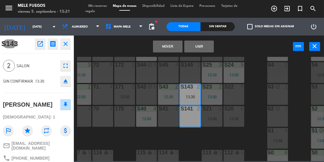
click at [171, 50] on button "Mover" at bounding box center [168, 46] width 30 height 12
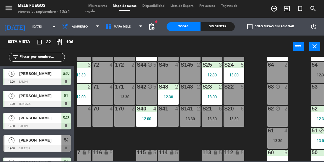
scroll to position [85, 0]
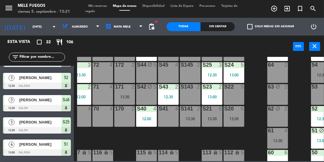
click at [258, 92] on div "100 8 101 8 102 8 103 8 104 8 S32 block 8 S33 10 13:00 S34 8 13:00 75 6 13:00 8…" at bounding box center [200, 109] width 247 height 104
click at [252, 88] on div "100 8 101 8 102 8 103 8 104 8 S32 block 8 S33 10 13:00 S34 8 13:00 75 6 13:00 8…" at bounding box center [200, 109] width 247 height 104
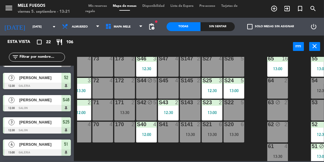
scroll to position [93, 7]
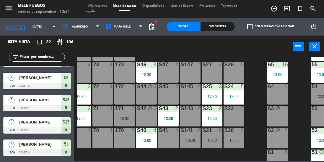
click at [194, 142] on div "13:30" at bounding box center [190, 140] width 21 height 4
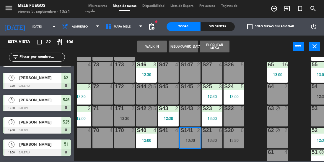
click at [257, 101] on div "100 8 101 8 102 8 103 8 104 8 S32 block 8 S33 10 13:00 S34 8 13:00 75 6 13:00 8…" at bounding box center [200, 109] width 247 height 104
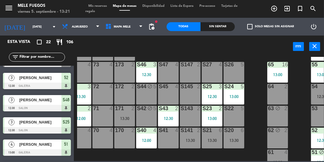
click at [196, 138] on div "13:30" at bounding box center [190, 140] width 21 height 4
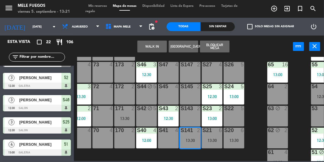
click at [256, 96] on div "100 8 101 8 102 8 103 8 104 8 S32 block 8 S33 10 13:00 S34 8 13:00 75 6 13:00 8…" at bounding box center [200, 109] width 247 height 104
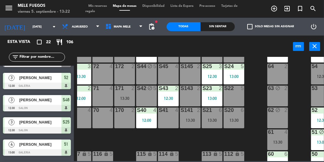
scroll to position [127, 0]
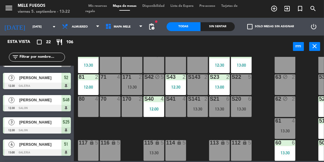
click at [157, 150] on div "13:30" at bounding box center [154, 152] width 21 height 4
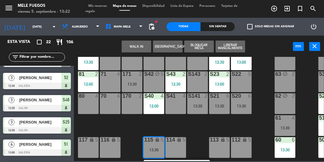
click at [264, 127] on div "100 8 101 8 102 8 103 8 104 8 S32 block 8 S33 10 13:00 S34 8 13:00 75 6 13:00 8…" at bounding box center [200, 109] width 247 height 104
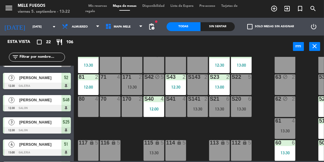
click at [30, 27] on input "[DATE]" at bounding box center [51, 26] width 43 height 9
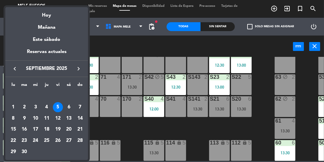
click at [264, 117] on div at bounding box center [162, 81] width 324 height 162
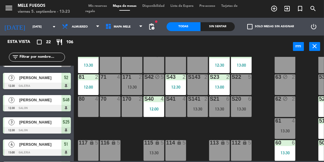
click at [34, 26] on input "[DATE]" at bounding box center [51, 26] width 43 height 9
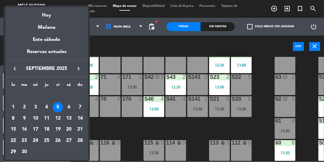
click at [122, 51] on div at bounding box center [162, 81] width 324 height 162
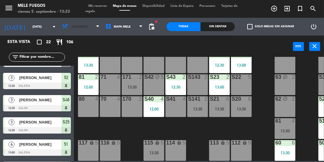
click at [75, 21] on span "Almuerzo" at bounding box center [80, 26] width 43 height 13
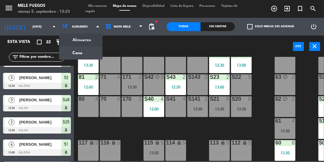
click at [81, 52] on ng-component "menu Mele Fuegos [DATE] 5. septiembre - 13:23 Mis reservas Mapa de mesas Dispon…" at bounding box center [162, 80] width 324 height 161
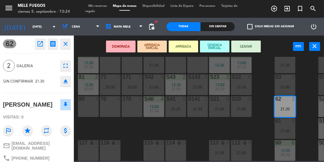
click at [267, 88] on div "100 8 101 8 102 8 103 8 104 8 S32 7 20:30 S33 10 13:00 21:00 S34 8 13:00 21:00 …" at bounding box center [200, 109] width 247 height 104
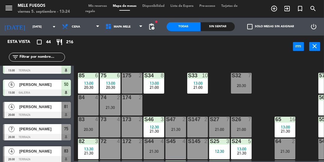
scroll to position [38, 0]
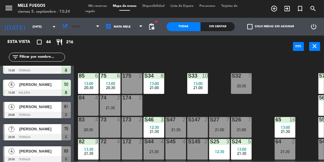
click at [83, 27] on span "Cena" at bounding box center [80, 26] width 43 height 13
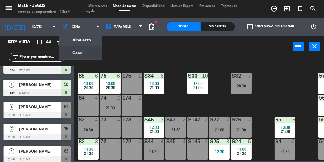
click at [83, 43] on ng-component "menu Mele Fuegos [DATE] 5. septiembre - 13:24 Mis reservas Mapa de mesas Dispon…" at bounding box center [162, 80] width 324 height 161
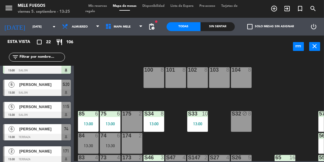
scroll to position [127, 0]
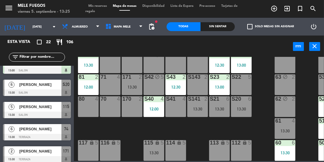
click at [245, 103] on div "S20 6 13:30" at bounding box center [241, 106] width 21 height 21
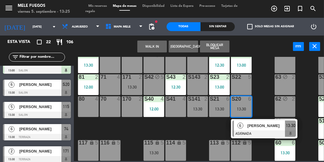
click at [265, 82] on div "100 8 101 8 102 8 103 8 104 8 S32 block 8 S33 10 13:00 S34 8 13:00 75 6 13:00 8…" at bounding box center [200, 109] width 247 height 104
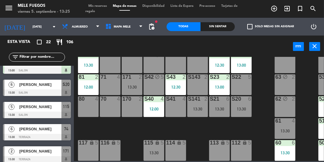
click at [158, 140] on icon "lock" at bounding box center [157, 142] width 5 height 5
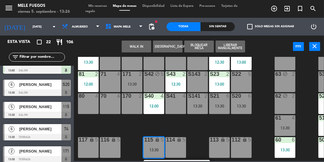
click at [222, 107] on div "13:30" at bounding box center [219, 106] width 21 height 4
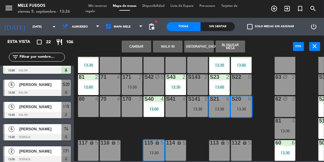
click at [267, 90] on div "100 8 101 8 102 8 103 8 104 8 S32 block 8 S33 10 13:00 S34 8 13:00 75 6 13:00 8…" at bounding box center [200, 109] width 247 height 104
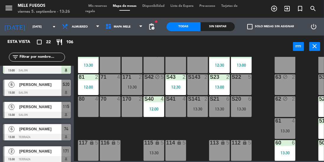
click at [242, 101] on div "S20 6 13:30" at bounding box center [241, 106] width 21 height 21
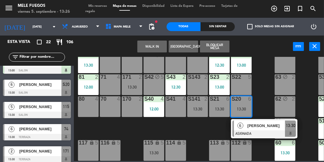
click at [265, 124] on span "[PERSON_NAME]" at bounding box center [267, 125] width 38 height 6
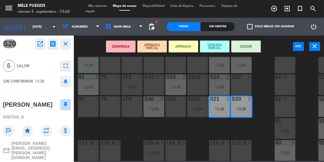
click at [251, 46] on button "SENTAR" at bounding box center [246, 46] width 30 height 12
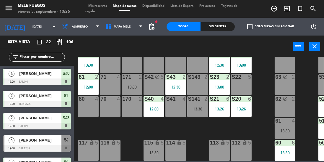
scroll to position [0, 0]
click at [156, 145] on div "115 lock 5 13:30" at bounding box center [154, 150] width 21 height 21
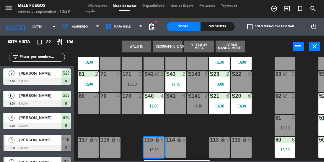
scroll to position [363, 0]
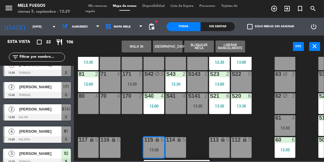
click at [35, 128] on span "[PERSON_NAME]" at bounding box center [40, 131] width 42 height 6
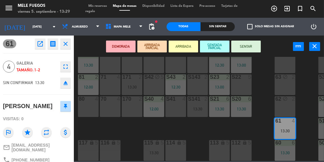
click at [252, 44] on button "SENTAR" at bounding box center [246, 46] width 30 height 12
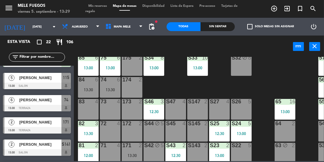
scroll to position [56, 0]
click at [272, 87] on div "100 8 101 8 102 8 103 8 104 8 S32 block 8 S33 10 13:00 S34 8 13:00 75 6 13:00 8…" at bounding box center [200, 109] width 247 height 104
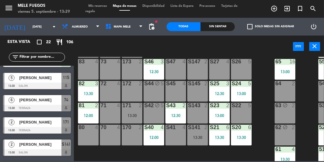
scroll to position [106, 0]
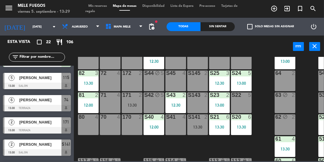
click at [269, 82] on div "100 8 101 8 102 8 103 8 104 8 S32 block 8 S33 10 13:00 S34 8 13:00 75 6 13:00 8…" at bounding box center [200, 109] width 247 height 104
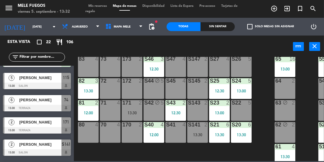
scroll to position [98, 0]
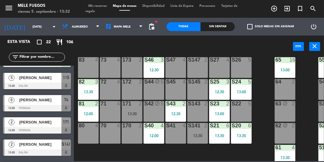
click at [200, 138] on div "S141 2 13:30" at bounding box center [197, 133] width 21 height 21
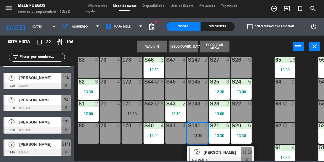
click at [259, 107] on div "100 8 101 8 102 8 103 8 104 8 S32 block 8 S33 10 13:00 S34 8 13:00 75 6 13:00 8…" at bounding box center [200, 109] width 247 height 104
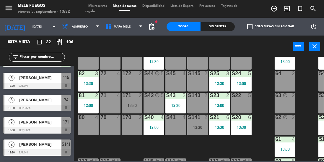
scroll to position [127, 0]
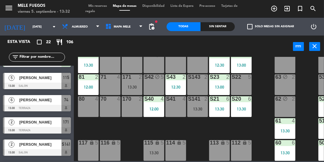
click at [199, 107] on div "13:30" at bounding box center [197, 109] width 21 height 4
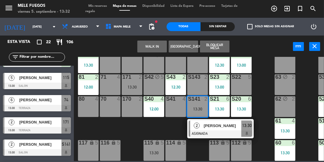
click at [272, 96] on div "62" at bounding box center [275, 99] width 10 height 6
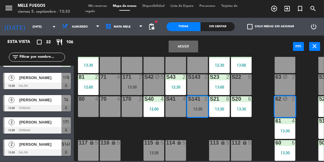
click at [260, 100] on div "100 8 101 8 102 8 103 8 104 8 S32 block 8 S33 10 13:00 S34 8 13:00 75 6 13:00 8…" at bounding box center [200, 109] width 247 height 104
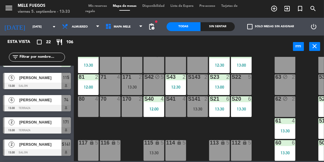
click at [204, 102] on div "S141 2 13:30" at bounding box center [197, 106] width 21 height 21
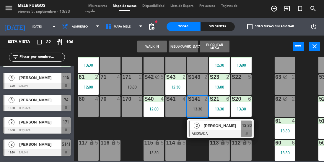
click at [267, 76] on div "100 8 101 8 102 8 103 8 104 8 S32 block 8 S33 10 13:00 S34 8 13:00 75 6 13:00 8…" at bounding box center [200, 109] width 247 height 104
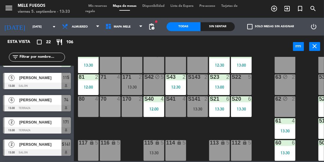
click at [203, 102] on div "S141 2 13:30" at bounding box center [197, 106] width 21 height 21
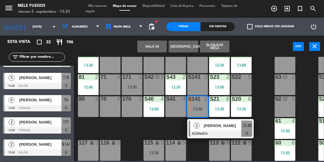
click at [272, 80] on div "100 8 101 8 102 8 103 8 104 8 S32 block 8 S33 10 13:00 S34 8 13:00 75 6 13:00 8…" at bounding box center [200, 109] width 247 height 104
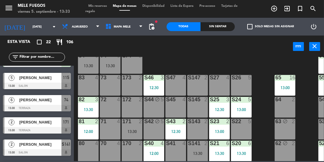
scroll to position [76, 0]
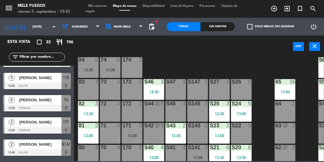
click at [259, 91] on div "100 8 101 8 102 8 103 8 104 8 S32 block 8 S33 10 13:00 S34 8 13:00 75 6 13:00 8…" at bounding box center [200, 109] width 247 height 104
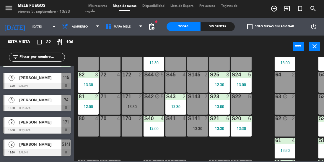
scroll to position [105, 0]
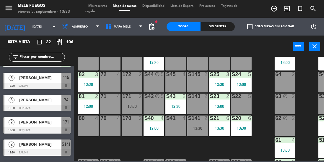
click at [202, 126] on div "13:30" at bounding box center [197, 128] width 21 height 4
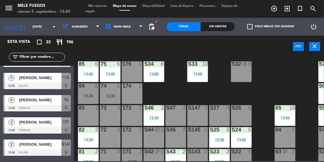
scroll to position [43, 0]
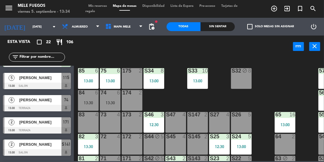
click at [267, 89] on div "100 8 101 8 102 8 103 8 104 8 S32 block 8 S33 10 13:00 S34 8 13:00 75 6 13:00 8…" at bounding box center [200, 109] width 247 height 104
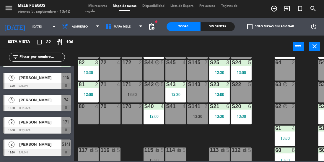
scroll to position [127, 0]
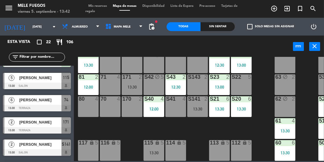
click at [135, 79] on div "171 2 13:30" at bounding box center [132, 84] width 21 height 21
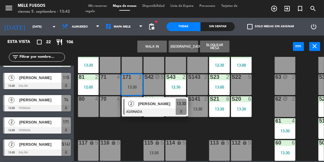
click at [163, 104] on div "[PERSON_NAME]" at bounding box center [157, 104] width 38 height 10
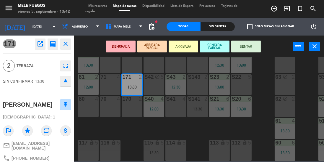
click at [254, 46] on button "SENTAR" at bounding box center [246, 46] width 30 height 12
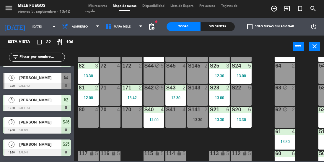
scroll to position [108, 0]
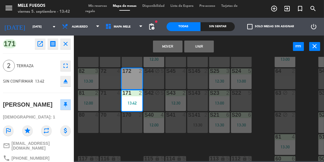
click at [172, 46] on button "Mover" at bounding box center [168, 46] width 30 height 12
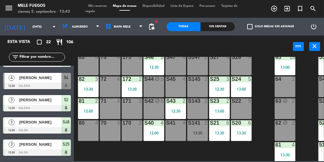
scroll to position [104, 0]
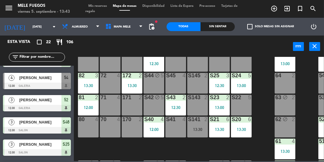
click at [202, 126] on div "S141 2 13:30" at bounding box center [197, 126] width 21 height 21
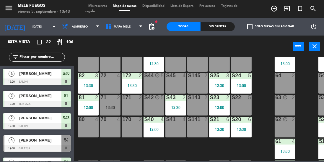
scroll to position [85, 0]
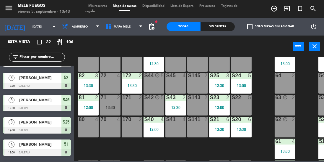
click at [113, 103] on div "71 2 13:30" at bounding box center [110, 105] width 21 height 21
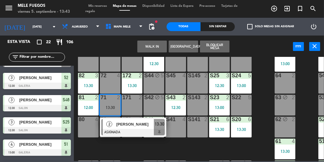
click at [123, 130] on div at bounding box center [133, 132] width 64 height 7
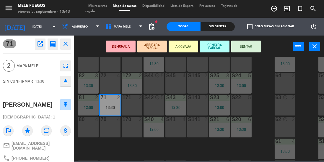
click at [246, 47] on button "SENTAR" at bounding box center [246, 46] width 30 height 12
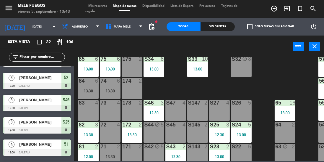
scroll to position [52, 0]
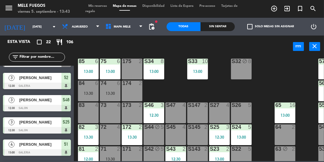
click at [259, 74] on div "100 8 101 8 102 8 103 8 104 8 S32 block 8 S33 10 13:00 S34 8 13:00 75 6 13:00 8…" at bounding box center [200, 109] width 247 height 104
click at [273, 74] on div "100 8 101 8 102 8 103 8 104 8 S32 block 8 S33 10 13:00 S34 8 13:00 75 6 13:00 8…" at bounding box center [200, 109] width 247 height 104
click at [110, 92] on div "13:30" at bounding box center [110, 93] width 21 height 4
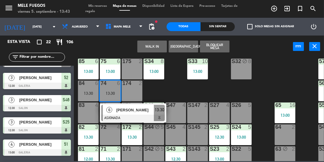
click at [130, 118] on div at bounding box center [133, 117] width 64 height 7
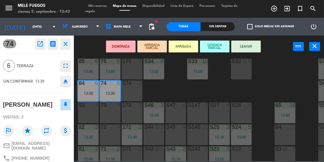
click at [241, 41] on button "SENTAR" at bounding box center [246, 46] width 30 height 12
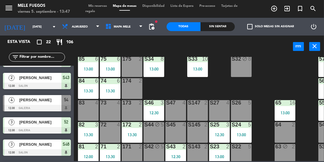
scroll to position [56, 0]
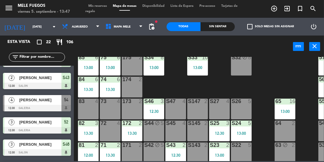
click at [0, 135] on div "3 [PERSON_NAME] 12:30 GALERIA 52" at bounding box center [37, 125] width 74 height 22
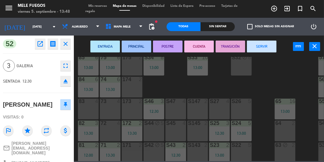
click at [264, 88] on div "100 8 101 8 102 8 103 8 104 8 S32 block 8 S33 10 13:00 S34 8 13:00 75 6 13:00 8…" at bounding box center [200, 109] width 247 height 104
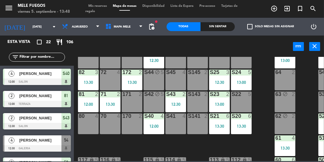
scroll to position [107, 0]
click at [264, 91] on div "100 8 101 8 102 8 103 8 104 8 S32 block 8 S33 10 13:00 S34 8 13:00 75 6 13:00 8…" at bounding box center [200, 109] width 247 height 104
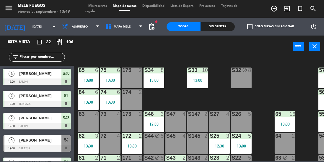
scroll to position [41, 0]
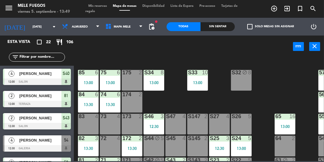
click at [240, 82] on div "S32 block 8" at bounding box center [241, 80] width 21 height 21
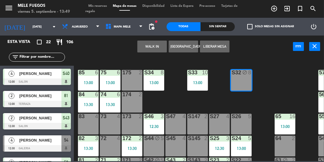
click at [273, 77] on div "100 8 101 8 102 8 103 8 104 8 S32 block 8 S33 10 13:00 S34 8 13:00 75 6 13:00 8…" at bounding box center [200, 109] width 247 height 104
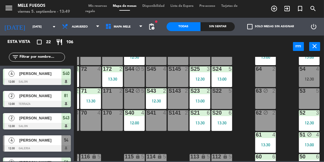
scroll to position [111, 20]
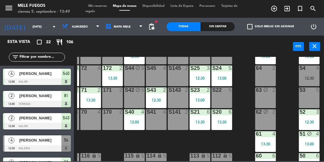
click at [101, 5] on span "Mis reservas" at bounding box center [97, 5] width 25 height 3
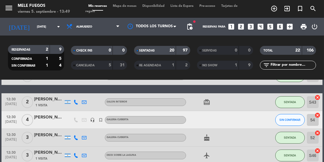
scroll to position [57, 0]
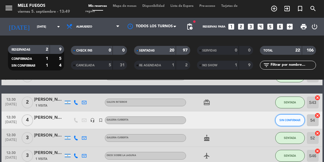
click at [280, 119] on span "SIN CONFIRMAR" at bounding box center [290, 119] width 21 height 3
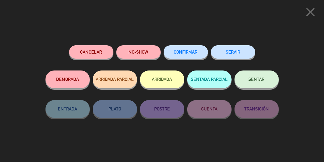
click at [137, 49] on button "NO-SHOW" at bounding box center [138, 51] width 44 height 13
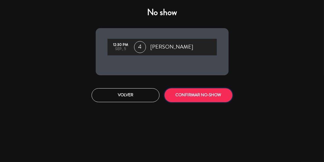
click at [191, 99] on button "CONFIRMAR NO-SHOW" at bounding box center [199, 95] width 68 height 14
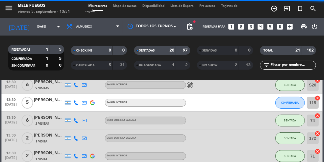
scroll to position [343, 0]
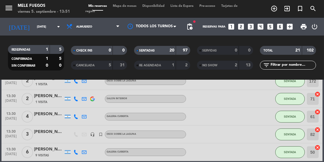
click at [261, 109] on div "13:30 [DATE] 4 [PERSON_NAME] GALERIA CUBIERTA SENTADA 61 cancel" at bounding box center [161, 117] width 321 height 18
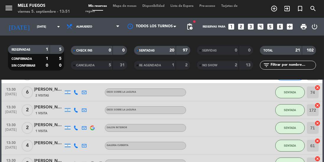
scroll to position [300, 0]
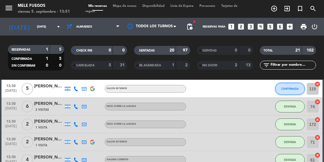
click at [288, 91] on button "CONFIRMADA" at bounding box center [290, 89] width 30 height 12
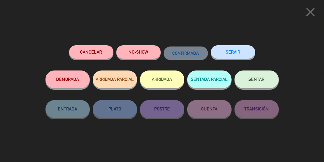
click at [256, 78] on span "SENTAR" at bounding box center [257, 79] width 16 height 5
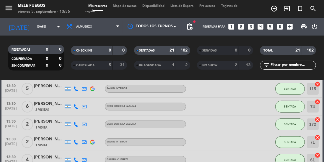
click at [123, 7] on span "Mapa de mesas" at bounding box center [125, 5] width 30 height 3
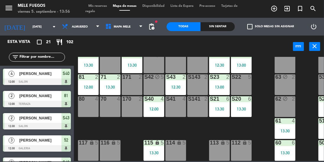
scroll to position [127, 0]
click at [259, 86] on div "100 8 101 8 102 8 103 8 104 8 S32 block 8 S33 10 13:00 S34 8 13:00 75 6 13:00 8…" at bounding box center [200, 109] width 247 height 104
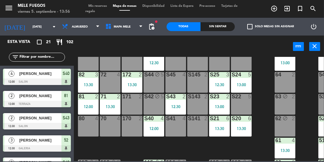
scroll to position [98, 0]
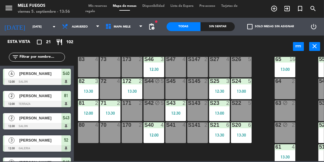
click at [271, 82] on div "64" at bounding box center [275, 80] width 10 height 5
click at [256, 74] on div "100 8 101 8 102 8 103 8 104 8 S32 block 8 S33 10 13:00 S34 8 13:00 75 6 13:00 8…" at bounding box center [200, 109] width 247 height 104
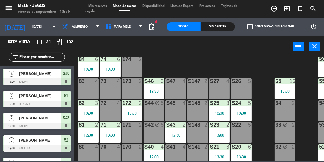
scroll to position [76, 0]
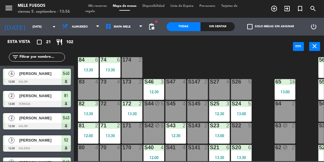
click at [265, 84] on div "100 8 101 8 102 8 103 8 104 8 S32 block 8 S33 10 13:00 S34 8 13:00 75 6 13:00 8…" at bounding box center [200, 109] width 247 height 104
click at [264, 68] on div "100 8 101 8 102 8 103 8 104 8 S32 block 8 S33 10 13:00 S34 8 13:00 75 6 13:00 8…" at bounding box center [200, 109] width 247 height 104
click at [263, 65] on div "100 8 101 8 102 8 103 8 104 8 S32 block 8 S33 10 13:00 S34 8 13:00 75 6 13:00 8…" at bounding box center [200, 109] width 247 height 104
click at [247, 90] on div "S26 5" at bounding box center [241, 89] width 21 height 21
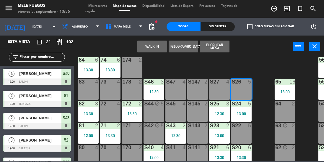
click at [267, 66] on div "100 8 101 8 102 8 103 8 104 8 S32 block 8 S33 10 13:00 S34 8 13:00 75 6 13:00 8…" at bounding box center [200, 109] width 247 height 104
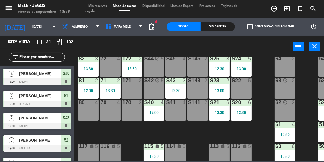
scroll to position [118, 0]
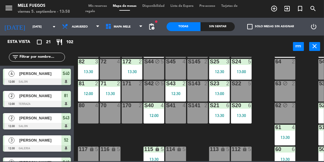
click at [264, 72] on div "100 8 101 8 102 8 103 8 104 8 S32 block 8 S33 10 13:00 S34 8 13:00 75 6 13:00 8…" at bounding box center [200, 109] width 247 height 104
click at [264, 88] on div "100 8 101 8 102 8 103 8 104 8 S32 block 8 S33 10 13:00 S34 8 13:00 75 6 13:00 8…" at bounding box center [200, 109] width 247 height 104
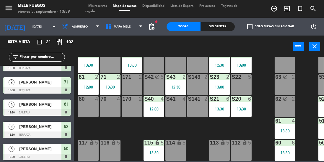
scroll to position [370, 0]
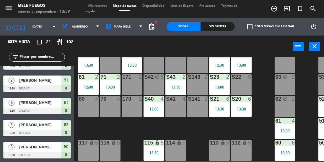
click at [156, 150] on div "13:30" at bounding box center [154, 152] width 21 height 4
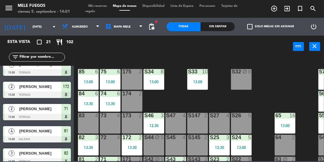
scroll to position [36, 0]
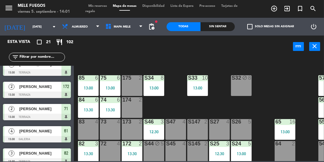
click at [244, 90] on div "S32 block 8" at bounding box center [241, 85] width 21 height 21
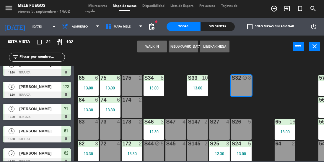
click at [274, 87] on div "100 8 101 8 102 8 103 8 104 8 S32 block 8 S33 10 13:00 S34 8 13:00 75 6 13:00 8…" at bounding box center [200, 109] width 247 height 104
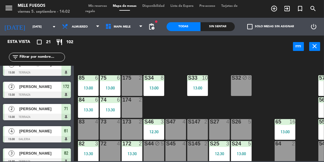
click at [162, 85] on div "S34 8 13:00" at bounding box center [154, 85] width 21 height 21
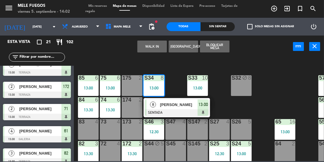
click at [262, 70] on div "100 8 101 8 102 8 103 8 104 8 S32 block 8 S33 10 13:00 S34 8 13:00 8 [PERSON_NA…" at bounding box center [200, 109] width 247 height 104
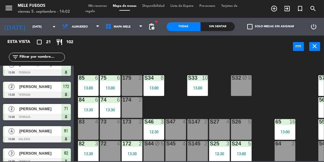
click at [236, 86] on div "S32 block 8" at bounding box center [241, 85] width 21 height 21
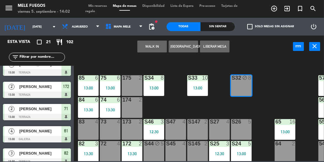
click at [268, 71] on div "100 8 101 8 102 8 103 8 104 8 S32 block 8 S33 10 13:00 S34 8 13:00 75 6 13:00 8…" at bounding box center [200, 109] width 247 height 104
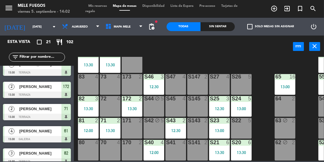
scroll to position [80, 0]
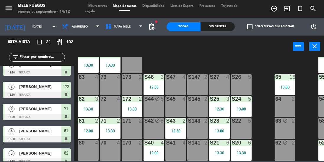
click at [266, 66] on div "100 8 101 8 102 8 103 8 104 8 S32 block 8 S33 10 13:00 S34 8 13:00 75 6 13:00 8…" at bounding box center [200, 109] width 247 height 104
click at [31, 26] on input "[DATE]" at bounding box center [51, 26] width 43 height 9
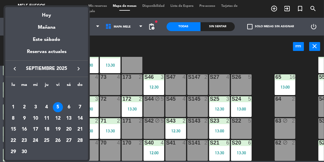
click at [103, 47] on div at bounding box center [162, 81] width 324 height 162
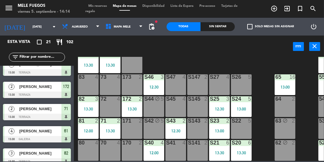
click at [38, 31] on input "[DATE]" at bounding box center [51, 26] width 43 height 9
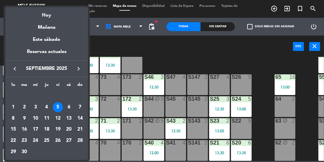
click at [72, 108] on div "6" at bounding box center [69, 107] width 10 height 10
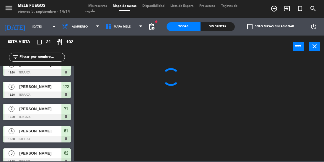
click at [38, 24] on input "[DATE]" at bounding box center [51, 26] width 43 height 9
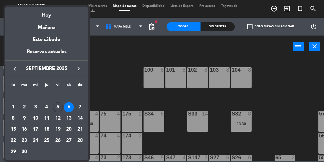
scroll to position [303, 0]
click at [62, 109] on div "5" at bounding box center [58, 107] width 10 height 10
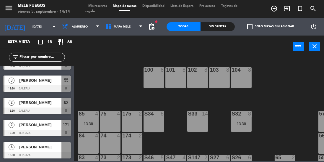
type input "[DATE]"
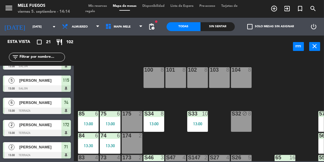
click at [40, 30] on input "[DATE]" at bounding box center [51, 26] width 43 height 9
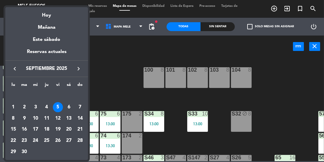
click at [60, 107] on div "5" at bounding box center [58, 107] width 10 height 10
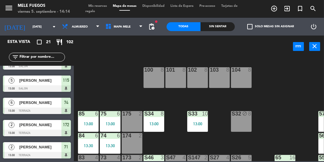
click at [99, 83] on div "100 8 101 8 102 8 103 8 104 8 S32 block 8 S33 10 13:00 S34 8 13:00 75 6 13:00 8…" at bounding box center [200, 109] width 247 height 104
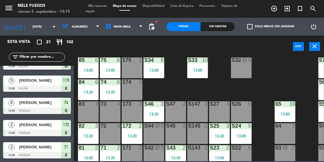
scroll to position [49, 0]
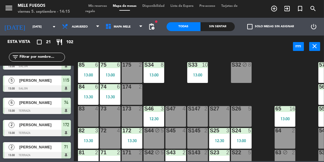
click at [265, 93] on div "100 8 101 8 102 8 103 8 104 8 S32 block 8 S33 10 13:00 S34 8 13:00 75 6 13:00 8…" at bounding box center [200, 109] width 247 height 104
click at [37, 25] on input "[DATE]" at bounding box center [51, 26] width 43 height 9
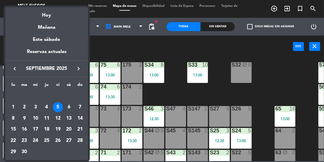
click at [55, 107] on div "5" at bounding box center [58, 107] width 10 height 10
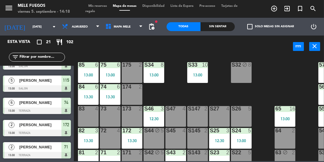
click at [38, 27] on input "[DATE]" at bounding box center [51, 26] width 43 height 9
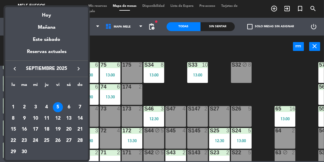
click at [108, 42] on div at bounding box center [162, 81] width 324 height 162
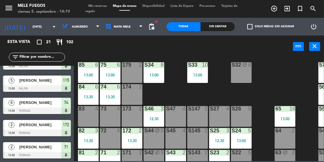
click at [37, 24] on input "[DATE]" at bounding box center [51, 26] width 43 height 9
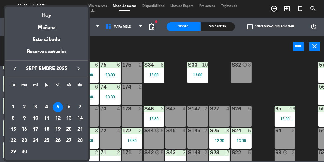
click at [100, 52] on div at bounding box center [162, 81] width 324 height 162
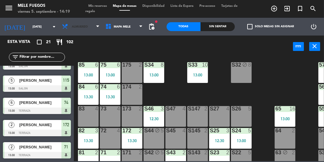
click at [82, 30] on span "Almuerzo" at bounding box center [80, 26] width 43 height 13
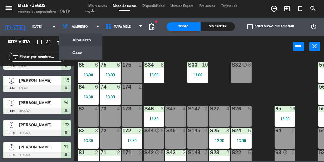
click at [84, 54] on ng-component "menu Mele Fuegos [DATE] 5. septiembre - 14:19 Mis reservas Mapa de mesas Dispon…" at bounding box center [162, 80] width 324 height 161
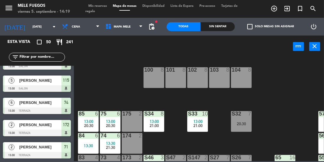
click at [84, 27] on span "Cena" at bounding box center [80, 26] width 43 height 13
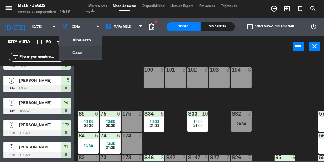
click at [86, 41] on ng-component "menu Mele Fuegos [DATE] 5. septiembre - 14:19 Mis reservas Mapa de mesas Dispon…" at bounding box center [162, 80] width 324 height 161
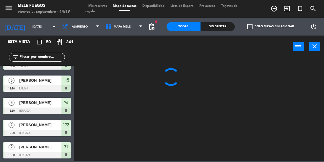
click at [96, 5] on span "Mis reservas" at bounding box center [97, 5] width 25 height 3
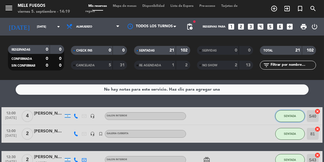
click at [288, 121] on button "SENTADA" at bounding box center [290, 116] width 30 height 12
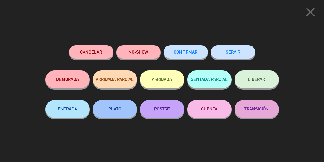
click at [259, 80] on span "LIBERAR" at bounding box center [256, 79] width 17 height 5
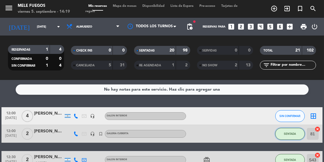
click at [286, 132] on span "SENTADA" at bounding box center [290, 133] width 12 height 3
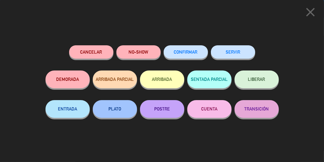
click at [262, 77] on span "LIBERAR" at bounding box center [256, 79] width 17 height 5
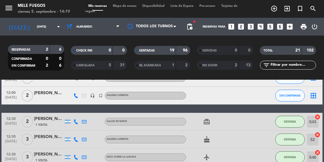
scroll to position [39, 0]
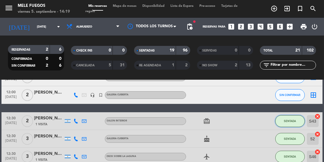
click at [288, 122] on button "SENTADA" at bounding box center [290, 121] width 30 height 12
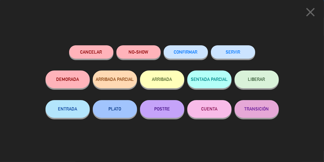
click at [261, 80] on span "LIBERAR" at bounding box center [256, 79] width 17 height 5
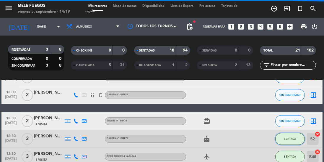
click at [292, 139] on span "SENTADA" at bounding box center [290, 138] width 12 height 3
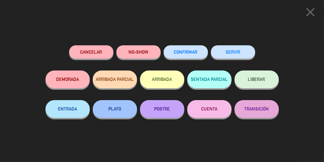
click at [267, 78] on button "LIBERAR" at bounding box center [257, 79] width 44 height 18
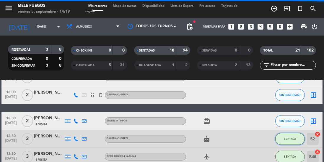
click at [291, 140] on button "SENTADA" at bounding box center [290, 139] width 30 height 12
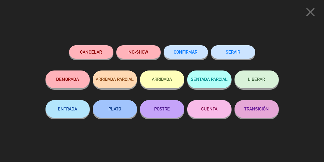
click at [264, 84] on button "LIBERAR" at bounding box center [257, 79] width 44 height 18
click at [271, 82] on button "LIBERAR" at bounding box center [257, 79] width 44 height 18
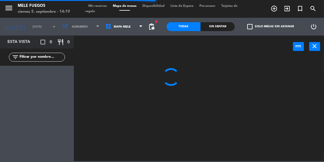
click at [103, 1] on div "menu Mele Fuegos [DATE] 5. septiembre - 14:19 Mis reservas Mapa de mesas Dispon…" at bounding box center [162, 9] width 324 height 18
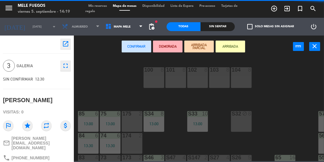
click at [97, 7] on span "Mis reservas" at bounding box center [97, 5] width 25 height 3
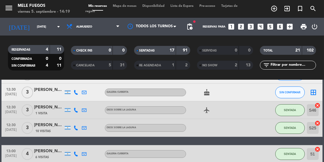
scroll to position [86, 0]
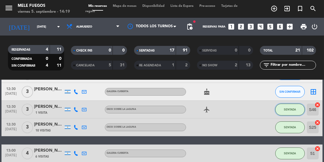
click at [294, 107] on button "SENTADA" at bounding box center [290, 109] width 30 height 12
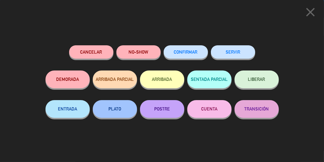
click at [262, 83] on button "LIBERAR" at bounding box center [257, 79] width 44 height 18
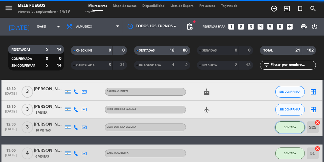
click at [289, 127] on span "SENTADA" at bounding box center [290, 126] width 12 height 3
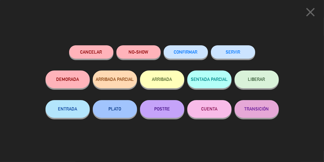
click at [264, 80] on span "LIBERAR" at bounding box center [256, 79] width 17 height 5
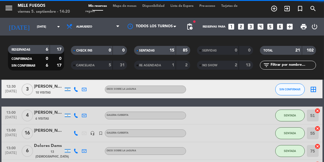
scroll to position [124, 0]
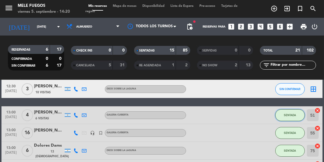
click at [286, 118] on button "SENTADA" at bounding box center [290, 115] width 30 height 12
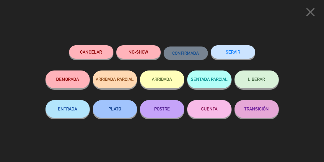
click at [261, 74] on button "LIBERAR" at bounding box center [257, 79] width 44 height 18
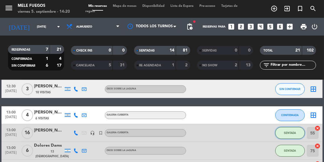
click at [295, 137] on button "SENTADA" at bounding box center [290, 133] width 30 height 12
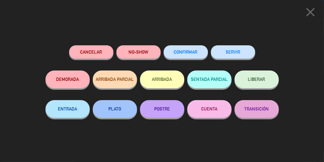
click at [263, 80] on span "LIBERAR" at bounding box center [256, 79] width 17 height 5
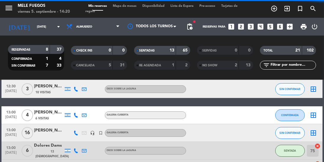
scroll to position [168, 0]
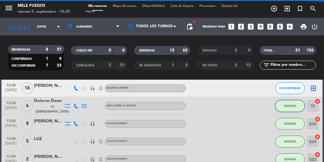
click at [288, 106] on span "SENTADA" at bounding box center [290, 105] width 12 height 3
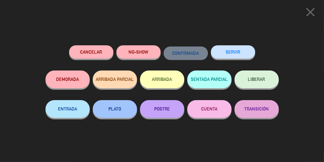
click at [265, 77] on button "LIBERAR" at bounding box center [257, 79] width 44 height 18
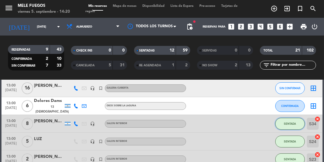
click at [293, 124] on span "SENTADA" at bounding box center [290, 123] width 12 height 3
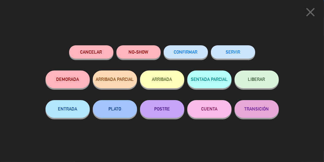
click at [265, 81] on span "LIBERAR" at bounding box center [256, 79] width 17 height 5
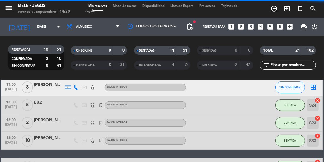
scroll to position [205, 0]
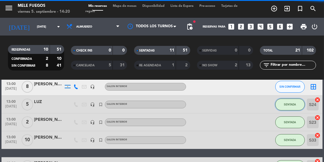
click at [289, 106] on button "SENTADA" at bounding box center [290, 104] width 30 height 12
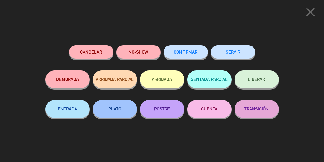
click at [263, 78] on span "LIBERAR" at bounding box center [256, 79] width 17 height 5
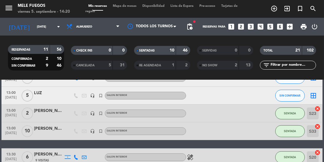
scroll to position [220, 0]
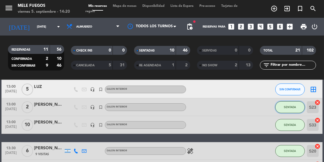
click at [291, 107] on span "SENTADA" at bounding box center [290, 106] width 12 height 3
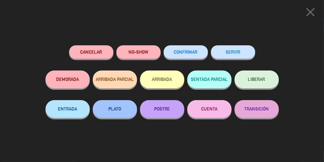
click at [262, 77] on span "LIBERAR" at bounding box center [256, 79] width 17 height 5
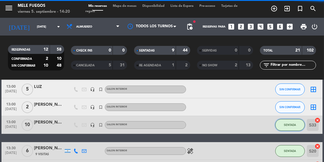
click at [290, 126] on button "SENTADA" at bounding box center [290, 125] width 30 height 12
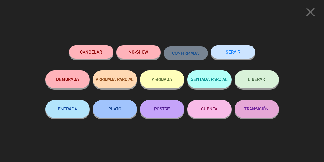
click at [266, 82] on button "LIBERAR" at bounding box center [257, 79] width 44 height 18
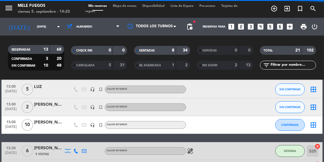
scroll to position [246, 0]
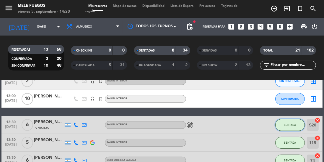
click at [288, 126] on span "SENTADA" at bounding box center [290, 124] width 12 height 3
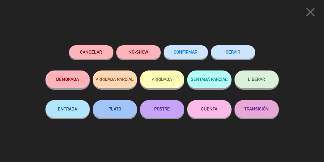
click at [257, 76] on button "LIBERAR" at bounding box center [257, 79] width 44 height 18
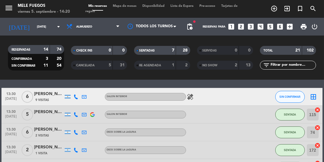
scroll to position [277, 0]
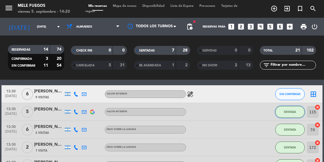
click at [287, 112] on span "SENTADA" at bounding box center [290, 111] width 12 height 3
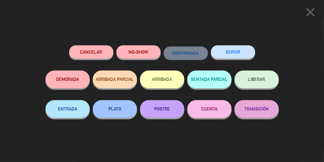
click at [257, 79] on span "LIBERAR" at bounding box center [256, 79] width 17 height 5
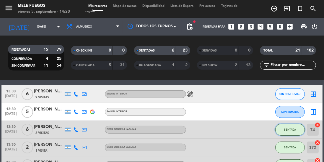
click at [292, 129] on span "SENTADA" at bounding box center [290, 129] width 12 height 3
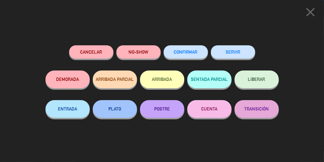
click at [263, 78] on span "LIBERAR" at bounding box center [256, 79] width 17 height 5
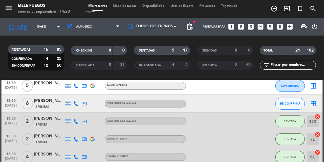
scroll to position [310, 0]
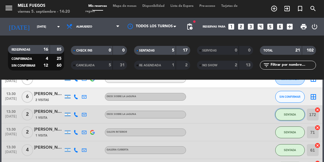
click at [286, 113] on span "SENTADA" at bounding box center [290, 114] width 12 height 3
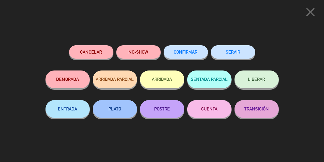
click at [265, 77] on span "LIBERAR" at bounding box center [256, 79] width 17 height 5
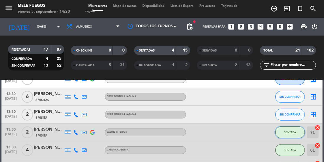
click at [287, 132] on span "SENTADA" at bounding box center [290, 131] width 12 height 3
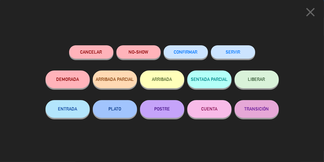
click at [267, 82] on button "LIBERAR" at bounding box center [257, 79] width 44 height 18
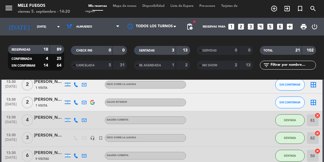
scroll to position [343, 0]
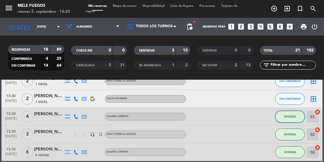
click at [291, 121] on button "SENTADA" at bounding box center [290, 117] width 30 height 12
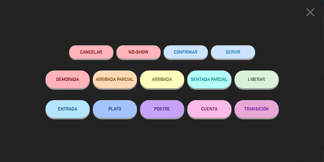
click at [258, 85] on button "LIBERAR" at bounding box center [257, 79] width 44 height 18
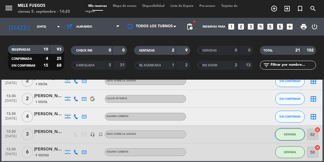
click at [288, 136] on button "SENTADA" at bounding box center [290, 134] width 30 height 12
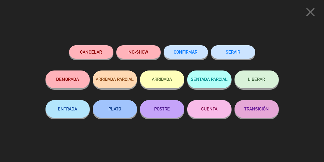
click at [262, 84] on button "LIBERAR" at bounding box center [257, 79] width 44 height 18
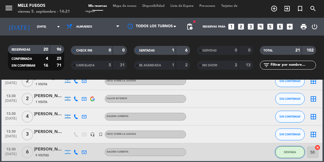
click at [287, 156] on button "SENTADA" at bounding box center [290, 152] width 30 height 12
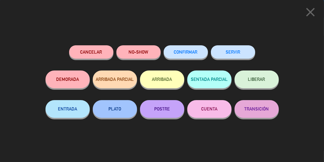
click at [264, 82] on span "LIBERAR" at bounding box center [256, 79] width 17 height 5
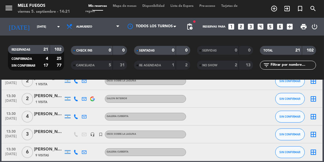
click at [131, 5] on span "Mapa de mesas" at bounding box center [125, 5] width 30 height 3
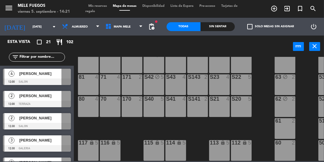
scroll to position [127, 20]
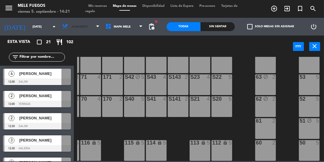
click at [73, 28] on span "Almuerzo" at bounding box center [80, 26] width 16 height 3
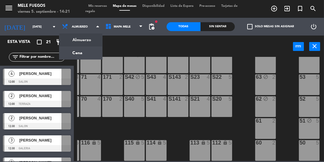
click at [85, 54] on ng-component "menu Mele Fuegos [DATE] 5. septiembre - 14:21 Mis reservas Mapa de mesas Dispon…" at bounding box center [162, 80] width 324 height 161
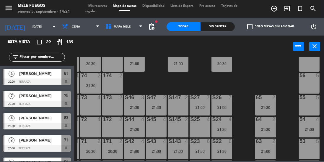
scroll to position [127, 0]
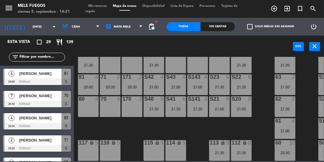
click at [263, 96] on div "100 8 101 8 102 8 103 8 104 8 S32 7 20:30 S33 14 21:00 S34 7 21:00 75 7 20:30 8…" at bounding box center [200, 109] width 247 height 104
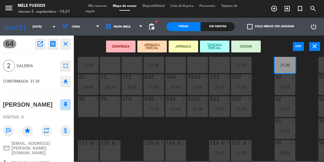
click at [267, 83] on div "100 8 101 8 102 8 103 8 104 8 S32 7 20:30 S33 14 21:00 S34 7 21:00 75 7 20:30 8…" at bounding box center [200, 109] width 247 height 104
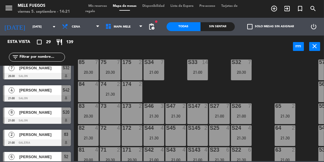
scroll to position [56, 0]
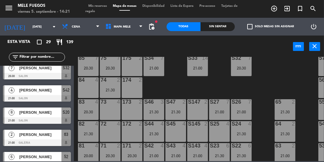
click at [267, 84] on div "100 8 101 8 102 8 103 8 104 8 S32 7 20:30 S33 14 21:00 S34 7 21:00 75 7 20:30 8…" at bounding box center [200, 109] width 247 height 104
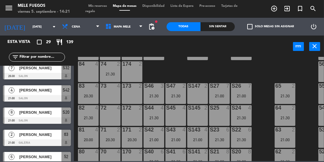
scroll to position [78, 0]
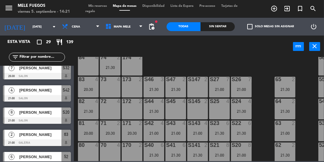
click at [265, 84] on div "100 8 101 8 102 8 103 8 104 8 S32 7 20:30 S33 14 21:00 S34 7 21:00 75 7 20:30 8…" at bounding box center [200, 109] width 247 height 104
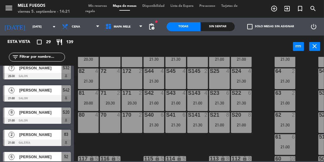
scroll to position [110, 0]
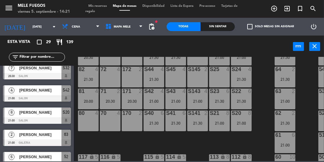
click at [266, 84] on div "100 8 101 8 102 8 103 8 104 8 S32 7 20:30 S33 14 21:00 S34 7 21:00 75 7 20:30 8…" at bounding box center [200, 109] width 247 height 104
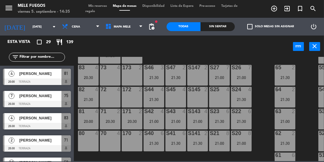
scroll to position [90, 0]
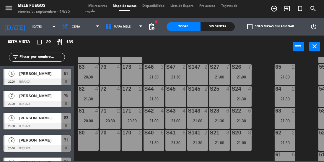
click at [260, 73] on div "100 8 101 8 102 8 103 8 104 8 S32 7 20:30 S33 14 21:00 S34 7 21:00 75 7 20:30 8…" at bounding box center [200, 109] width 247 height 104
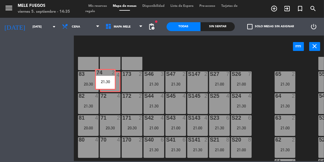
scroll to position [83, 0]
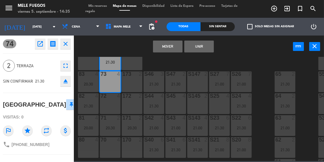
click at [168, 51] on button "Mover" at bounding box center [168, 46] width 30 height 12
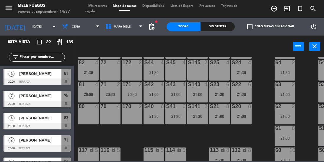
scroll to position [127, 0]
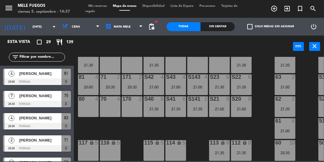
click at [256, 140] on div "8" at bounding box center [251, 143] width 10 height 6
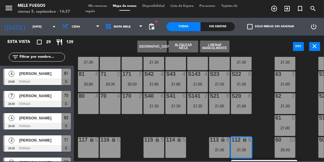
click at [257, 118] on div "100 8 101 8 102 8 103 8 104 8 S32 7 20:30 S33 14 21:00 S34 7 21:00 75 7 20:30 8…" at bounding box center [200, 109] width 247 height 104
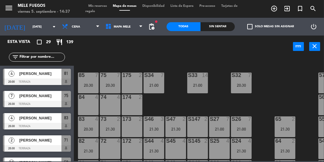
scroll to position [38, 0]
click at [265, 102] on div "100 8 101 8 102 8 103 8 104 8 S32 7 20:30 S33 14 21:00 S34 7 21:00 75 7 20:30 8…" at bounding box center [200, 109] width 247 height 104
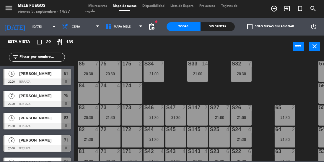
scroll to position [53, 0]
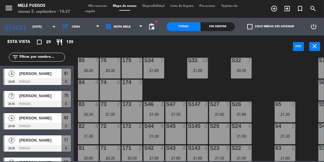
click at [275, 69] on div "100 8 101 8 102 8 103 8 104 8 S32 7 20:30 S33 14 21:00 S34 7 21:00 75 7 20:30 8…" at bounding box center [200, 109] width 247 height 104
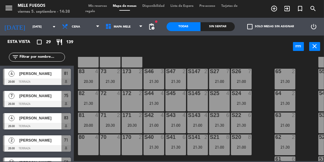
scroll to position [86, 0]
click at [271, 56] on div "power_input close" at bounding box center [183, 46] width 219 height 22
click at [269, 53] on div "power_input close" at bounding box center [183, 46] width 219 height 22
click at [271, 69] on div "65" at bounding box center [275, 70] width 10 height 5
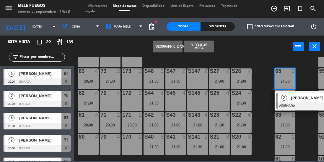
click at [262, 64] on div "100 8 101 8 102 8 103 8 104 8 S32 7 20:30 S33 14 21:00 S34 7 21:00 75 7 20:30 8…" at bounding box center [200, 109] width 247 height 104
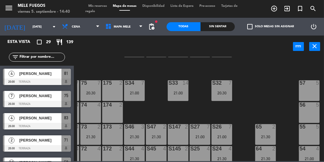
scroll to position [30, 20]
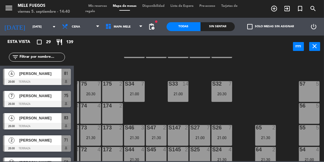
click at [313, 94] on div "57 5" at bounding box center [309, 91] width 21 height 21
click at [272, 89] on div "100 8 101 8 102 8 103 8 104 8 S32 7 20:30 S33 14 21:00 S34 7 21:00 75 7 20:30 8…" at bounding box center [200, 109] width 247 height 104
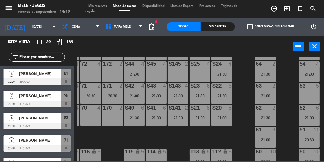
scroll to position [127, 20]
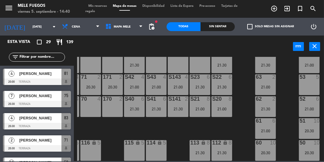
click at [246, 64] on div "100 8 101 8 102 8 103 8 104 8 S32 7 20:30 S33 14 21:00 S34 7 21:00 75 7 20:30 8…" at bounding box center [200, 109] width 247 height 104
click at [37, 27] on input "[DATE]" at bounding box center [51, 26] width 43 height 9
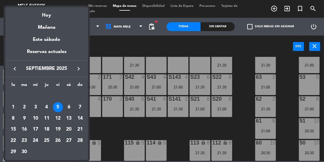
click at [82, 107] on div "7" at bounding box center [80, 107] width 10 height 10
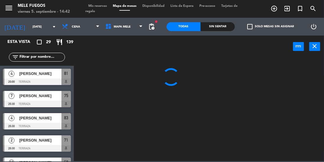
scroll to position [0, 0]
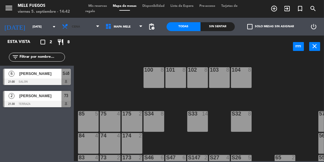
click at [82, 26] on span "Cena" at bounding box center [80, 26] width 43 height 13
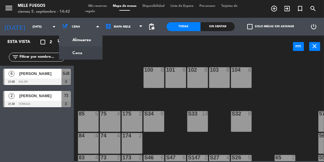
click at [88, 41] on ng-component "menu Mele Fuegos [DATE] 5. septiembre - 14:42 Mis reservas Mapa de mesas Dispon…" at bounding box center [162, 80] width 324 height 161
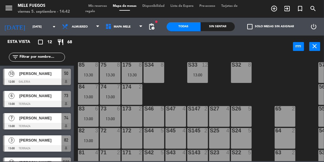
scroll to position [49, 0]
click at [112, 125] on div "73 6 13:00" at bounding box center [110, 115] width 21 height 21
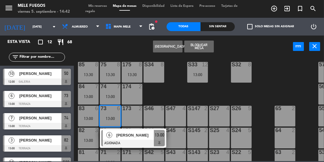
click at [173, 84] on div "100 8 101 8 102 8 103 8 104 8 S32 8 S33 12 13:00 S34 8 75 8 13:30 85 8 13:30 17…" at bounding box center [200, 109] width 247 height 104
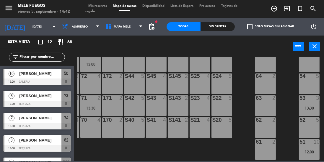
scroll to position [103, 20]
click at [243, 98] on div "100 8 101 8 102 8 103 8 104 8 S32 8 S33 12 13:00 S34 8 75 8 13:30 85 8 13:30 17…" at bounding box center [200, 109] width 247 height 104
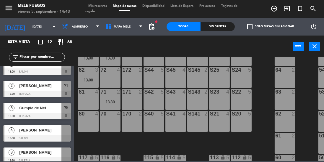
scroll to position [170, 0]
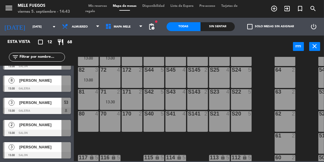
click at [65, 152] on div at bounding box center [37, 155] width 68 height 7
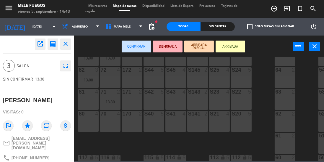
click at [153, 126] on div "S40 5" at bounding box center [154, 121] width 21 height 21
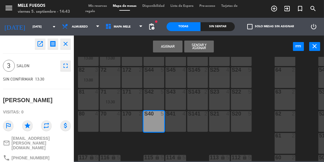
click at [170, 47] on button "Asignar" at bounding box center [168, 46] width 30 height 12
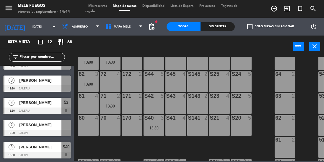
scroll to position [105, 0]
click at [63, 135] on div at bounding box center [37, 132] width 68 height 7
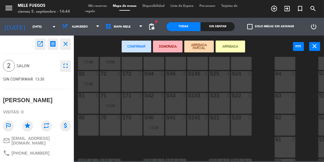
click at [221, 60] on div "S27 4" at bounding box center [219, 59] width 21 height 21
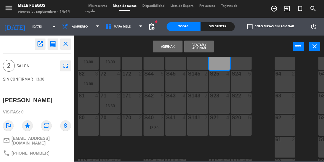
click at [169, 43] on button "Asignar" at bounding box center [168, 46] width 30 height 12
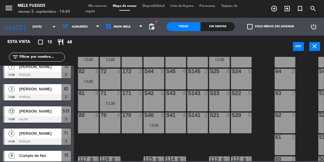
scroll to position [90, 0]
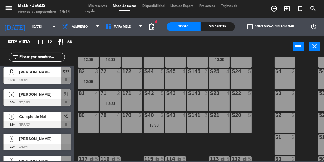
click at [64, 146] on div at bounding box center [37, 146] width 68 height 7
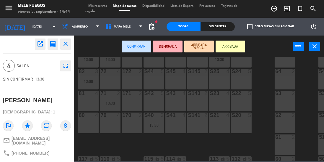
click at [236, 124] on div "S20 5" at bounding box center [241, 122] width 21 height 21
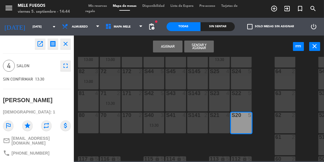
click at [161, 47] on button "Asignar" at bounding box center [168, 46] width 30 height 12
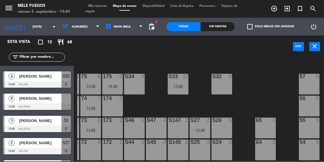
scroll to position [37, 20]
click at [63, 103] on div at bounding box center [37, 106] width 68 height 7
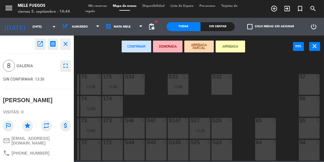
click at [312, 85] on div "57 5" at bounding box center [309, 84] width 21 height 21
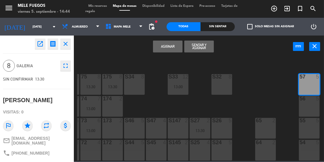
click at [306, 108] on div "56 5" at bounding box center [309, 106] width 21 height 21
click at [169, 44] on button "Asignar" at bounding box center [168, 46] width 30 height 12
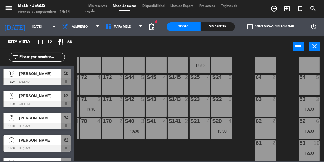
scroll to position [127, 20]
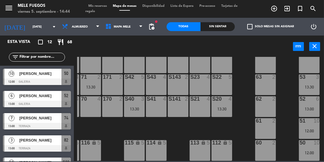
click at [308, 101] on div "52 6 13:00" at bounding box center [309, 106] width 21 height 21
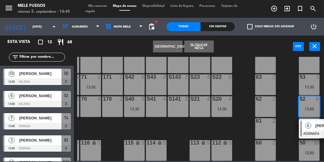
click at [309, 123] on span "6" at bounding box center [309, 125] width 6 height 6
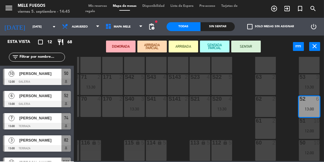
click at [267, 104] on div "62 2" at bounding box center [265, 106] width 21 height 21
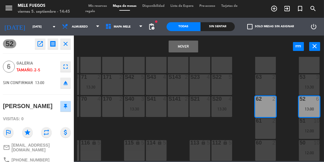
click at [234, 48] on div "Mover power_input close" at bounding box center [183, 46] width 219 height 22
click at [285, 112] on div "100 8 101 8 102 8 103 8 104 8 S32 8 S33 12 13:00 S34 8 75 8 13:30 85 8 13:30 17…" at bounding box center [200, 109] width 247 height 104
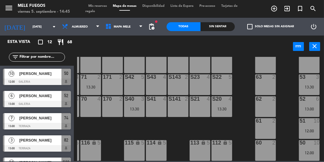
click at [310, 107] on div "13:00" at bounding box center [309, 109] width 21 height 4
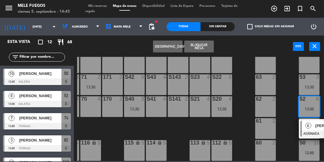
click at [288, 109] on div "100 8 101 8 102 8 103 8 104 8 S32 8 S33 12 13:00 S34 8 75 8 13:30 85 8 13:30 17…" at bounding box center [200, 109] width 247 height 104
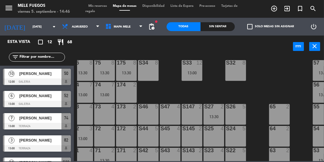
scroll to position [127, 0]
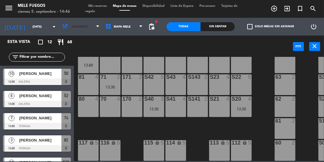
click at [76, 31] on span "Almuerzo" at bounding box center [80, 26] width 43 height 13
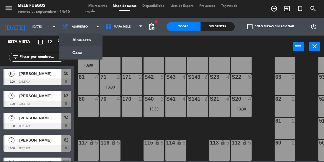
click at [87, 27] on span "Almuerzo" at bounding box center [80, 26] width 43 height 13
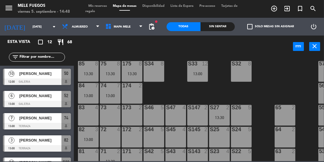
scroll to position [51, 20]
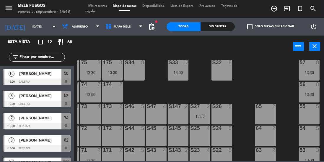
click at [34, 26] on input "[DATE]" at bounding box center [51, 26] width 43 height 9
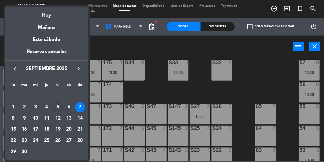
click at [63, 108] on td "5" at bounding box center [57, 106] width 11 height 11
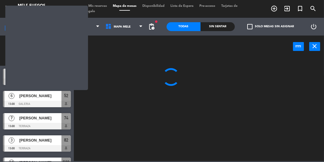
scroll to position [0, 0]
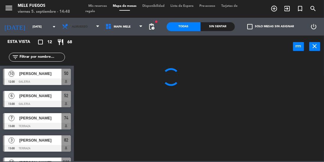
click at [80, 28] on span "Almuerzo" at bounding box center [80, 26] width 43 height 13
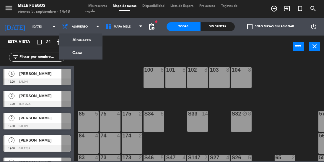
click at [89, 56] on ng-component "menu Mele Fuegos [DATE] 5. septiembre - 14:48 Mis reservas Mapa de mesas Dispon…" at bounding box center [162, 80] width 324 height 161
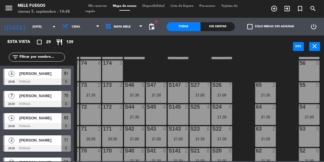
scroll to position [70, 20]
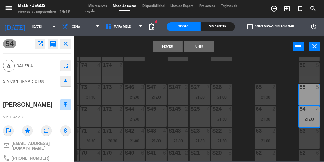
click at [169, 47] on button "Mover" at bounding box center [168, 46] width 30 height 12
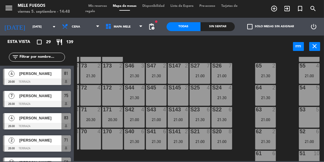
scroll to position [96, 20]
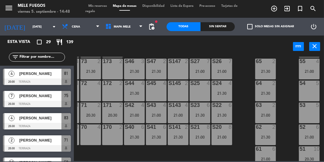
click at [288, 90] on div "100 8 101 8 102 8 103 8 104 8 S32 7 20:30 S33 14 21:00 S34 7 21:00 75 7 20:30 8…" at bounding box center [200, 109] width 247 height 104
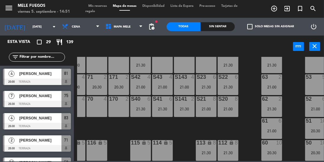
scroll to position [127, 13]
click at [32, 28] on input "[DATE]" at bounding box center [51, 26] width 43 height 9
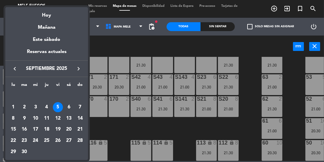
click at [68, 107] on div "6" at bounding box center [69, 107] width 10 height 10
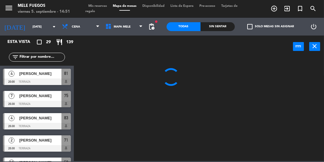
type input "[DATE]"
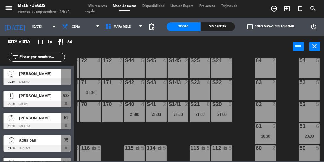
scroll to position [123, 20]
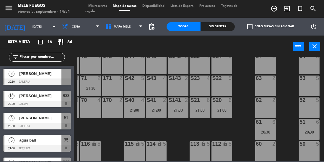
click at [66, 83] on div at bounding box center [37, 81] width 68 height 7
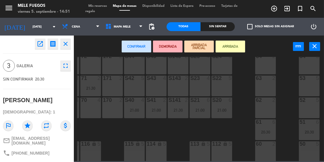
click at [312, 69] on div "54 5" at bounding box center [309, 63] width 21 height 21
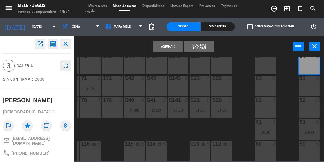
click at [165, 49] on button "Asignar" at bounding box center [168, 46] width 30 height 12
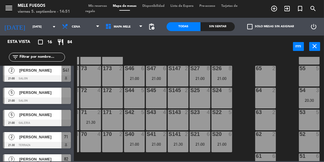
scroll to position [89, 20]
click at [65, 98] on div at bounding box center [37, 100] width 68 height 7
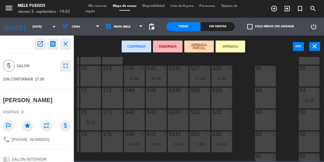
click at [135, 123] on div "S42 5" at bounding box center [134, 119] width 21 height 21
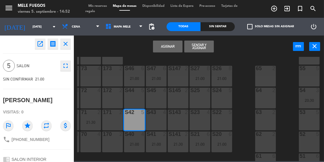
click at [168, 48] on button "Asignar" at bounding box center [168, 46] width 30 height 12
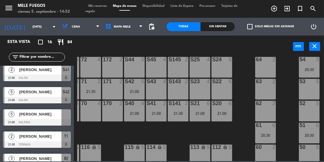
scroll to position [127, 20]
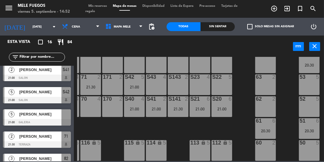
click at [59, 117] on span "[PERSON_NAME]" at bounding box center [40, 114] width 42 height 6
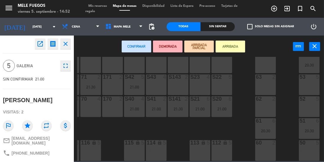
click at [308, 147] on div "50 5" at bounding box center [309, 150] width 21 height 21
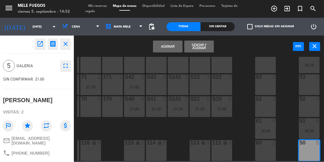
click at [161, 41] on button "Asignar" at bounding box center [168, 46] width 30 height 12
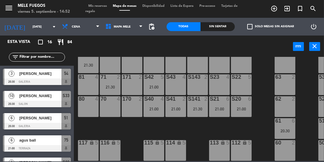
scroll to position [127, 6]
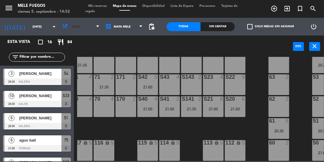
click at [77, 28] on span "Cena" at bounding box center [80, 26] width 43 height 13
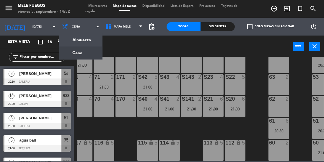
click at [91, 41] on ng-component "menu Mele Fuegos [DATE] 5. septiembre - 14:52 Mis reservas Mapa de mesas Dispon…" at bounding box center [162, 80] width 324 height 161
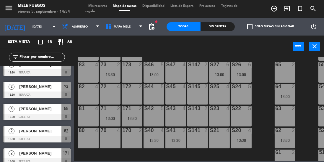
scroll to position [275, 0]
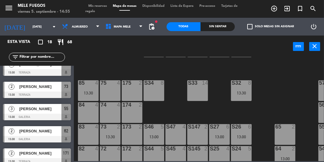
click at [271, 90] on div "100 8 101 8 102 8 103 8 104 8 S32 8 13:30 S33 14 S34 8 75 4 85 4 13:30 175 2 57…" at bounding box center [200, 109] width 247 height 104
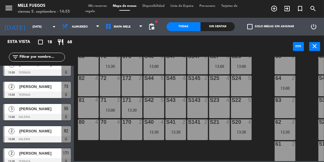
scroll to position [127, 0]
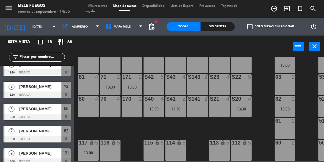
click at [260, 102] on div "100 8 101 8 102 8 103 8 104 8 S32 8 13:30 S33 14 S34 8 75 4 85 4 13:30 175 2 57…" at bounding box center [200, 109] width 247 height 104
click at [259, 140] on div "100 8 101 8 102 8 103 8 104 8 S32 8 13:30 S33 14 S34 8 75 4 85 4 13:30 175 2 57…" at bounding box center [200, 109] width 247 height 104
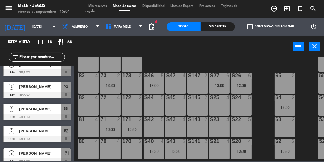
scroll to position [86, 0]
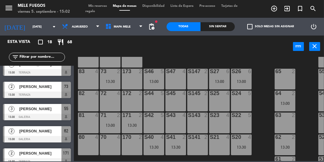
click at [299, 10] on icon "turned_in_not" at bounding box center [300, 8] width 7 height 7
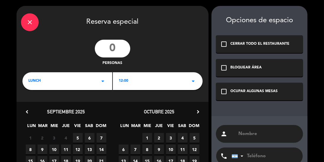
click at [116, 44] on input "number" at bounding box center [112, 49] width 35 height 18
type input "4"
click at [80, 82] on div "LUNCH arrow_drop_down" at bounding box center [67, 81] width 90 height 18
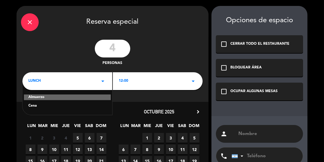
click at [69, 95] on div "Almuerzo" at bounding box center [67, 97] width 87 height 6
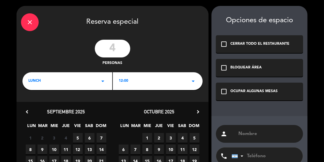
click at [165, 76] on div "12:00 arrow_drop_down" at bounding box center [158, 81] width 90 height 18
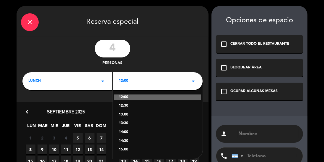
click at [136, 124] on div "13:30" at bounding box center [158, 123] width 78 height 6
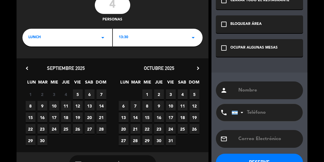
scroll to position [63, 0]
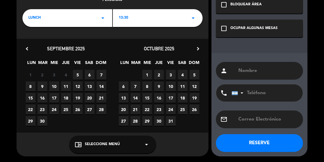
click at [102, 146] on span "Seleccione Menú" at bounding box center [102, 144] width 35 height 6
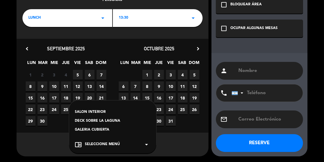
click at [96, 111] on div "SALON INTERIOR" at bounding box center [112, 112] width 75 height 6
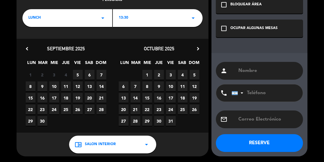
click at [90, 73] on span "6" at bounding box center [90, 75] width 10 height 10
click at [247, 73] on input "text" at bounding box center [268, 70] width 61 height 8
type input "[PERSON_NAME]"
click at [271, 99] on input "tel" at bounding box center [264, 92] width 65 height 17
type input "1144729695"
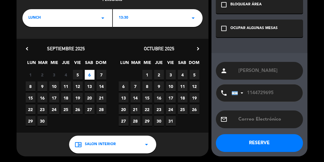
click at [268, 20] on div "check_box_outline_blank OCUPAR ALGUNAS MESAS" at bounding box center [259, 29] width 87 height 18
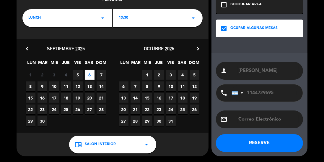
click at [266, 142] on button "RESERVE" at bounding box center [259, 143] width 87 height 18
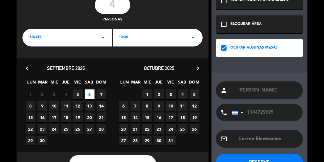
scroll to position [44, 0]
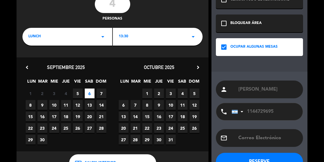
click at [88, 92] on span "6" at bounding box center [90, 93] width 10 height 10
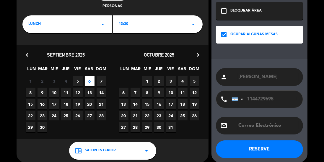
scroll to position [63, 0]
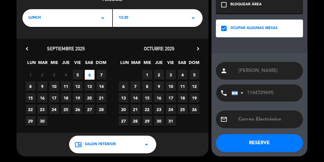
click at [115, 145] on div "chrome_reader_mode SALON INTERIOR arrow_drop_down" at bounding box center [112, 144] width 87 height 18
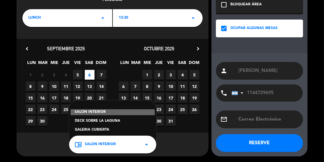
click at [105, 111] on div "SALON INTERIOR" at bounding box center [113, 112] width 84 height 6
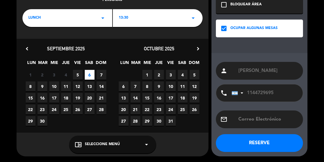
click at [249, 28] on div "OCUPAR ALGUNAS MESAS" at bounding box center [253, 28] width 47 height 6
